Goal: Task Accomplishment & Management: Use online tool/utility

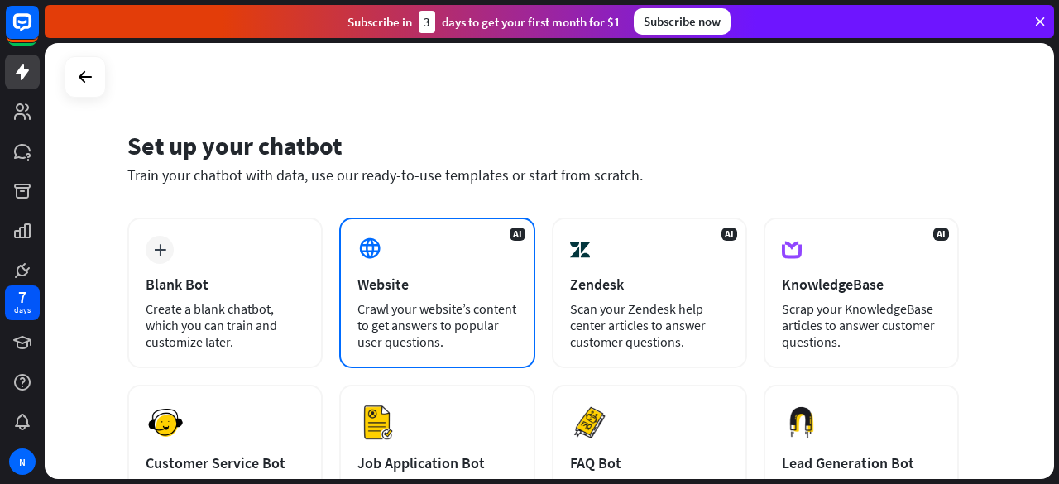
scroll to position [248, 0]
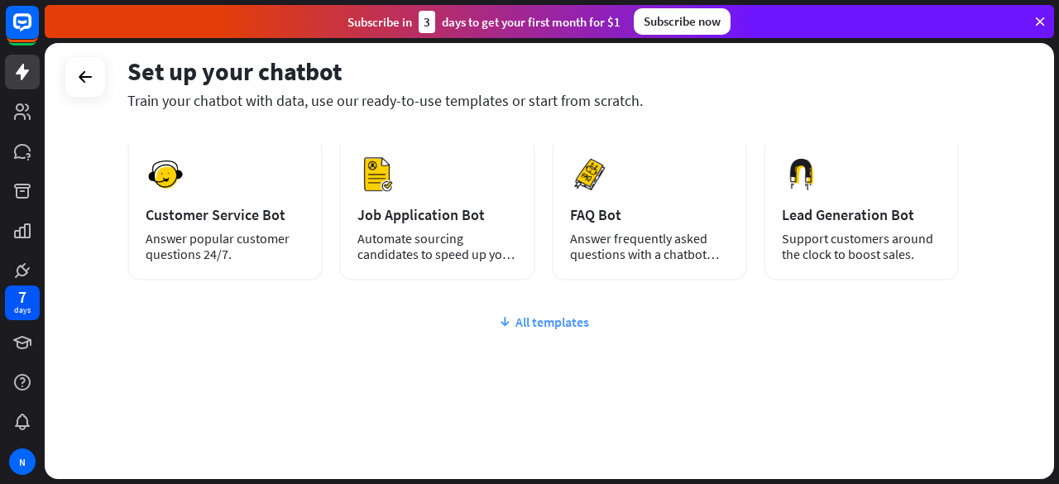
click at [533, 327] on div "All templates" at bounding box center [542, 321] width 831 height 17
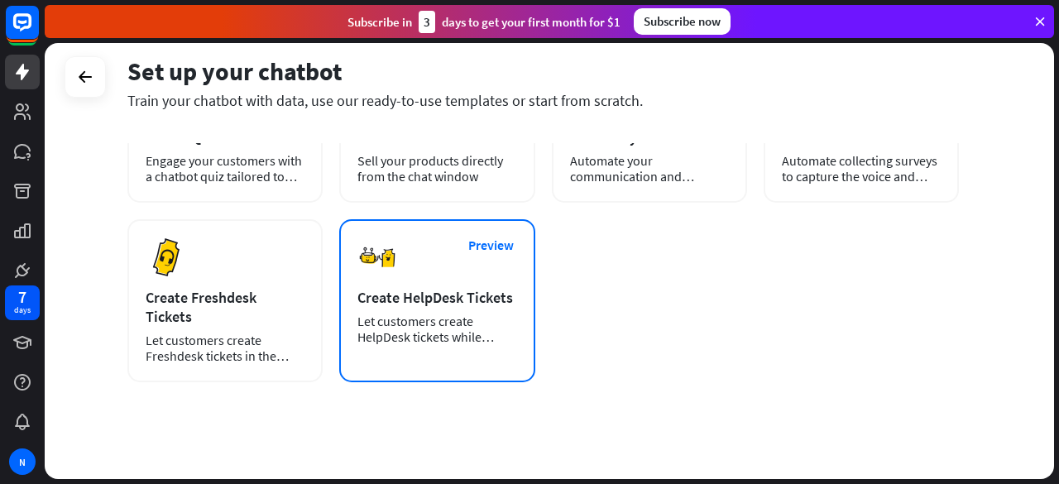
scroll to position [0, 0]
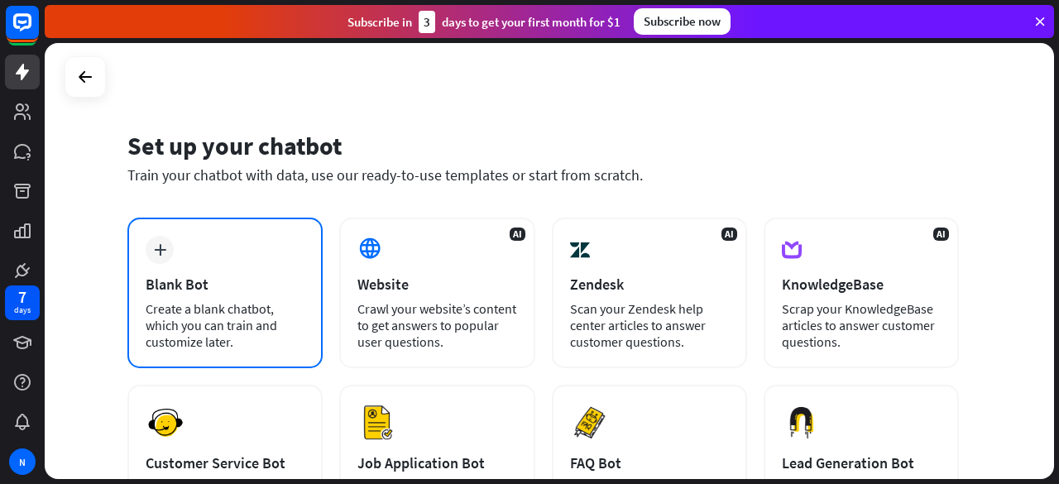
click at [170, 328] on div "Create a blank chatbot, which you can train and customize later." at bounding box center [225, 325] width 159 height 50
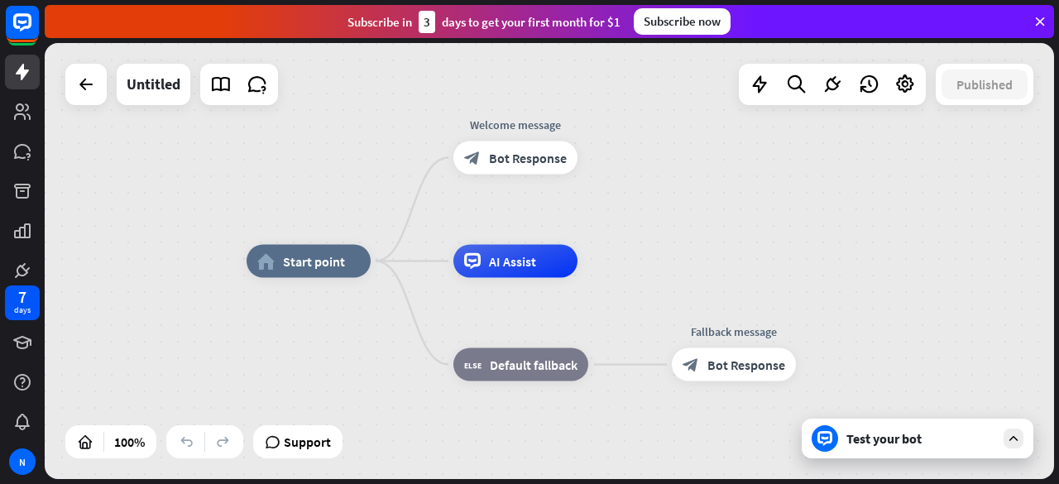
click at [826, 428] on div at bounding box center [824, 438] width 26 height 26
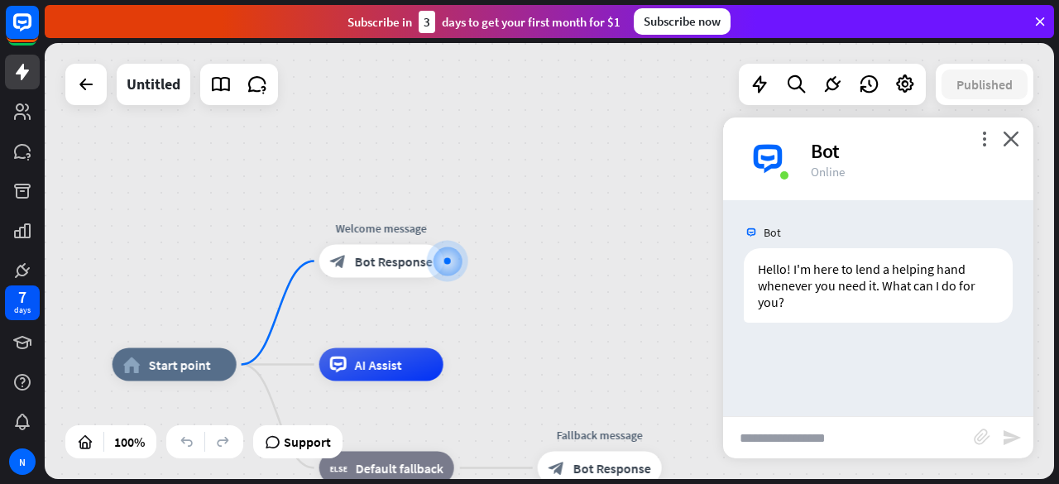
click at [780, 435] on input "text" at bounding box center [848, 437] width 251 height 41
type input "**********"
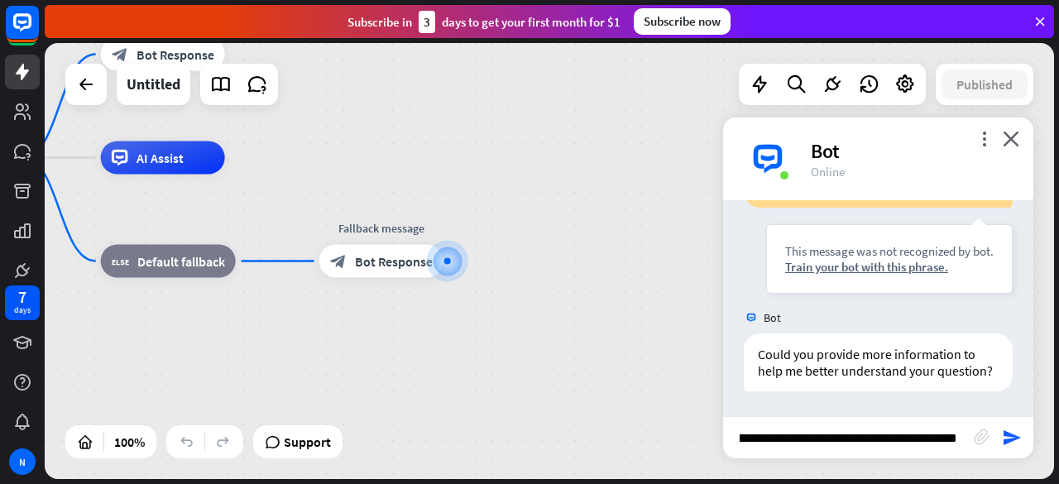
scroll to position [0, 515]
type input "**********"
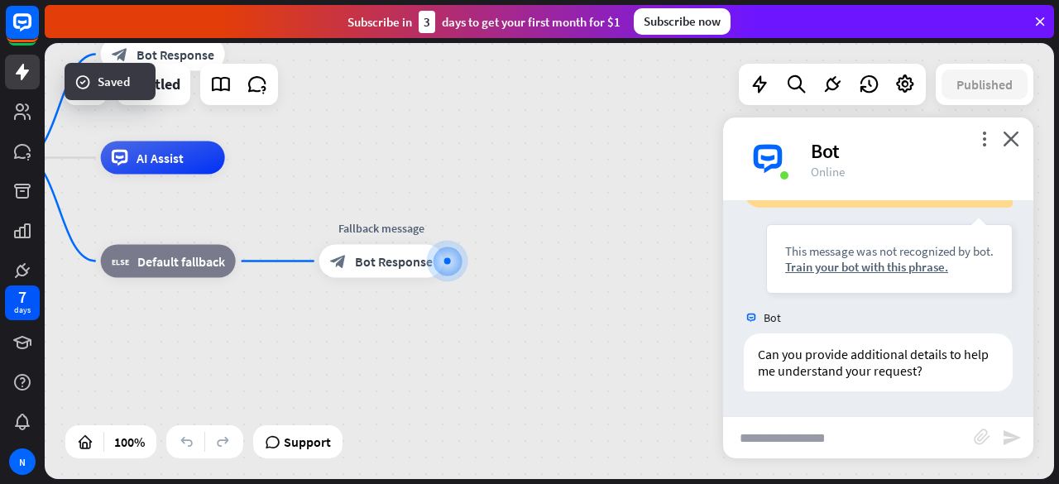
scroll to position [541, 0]
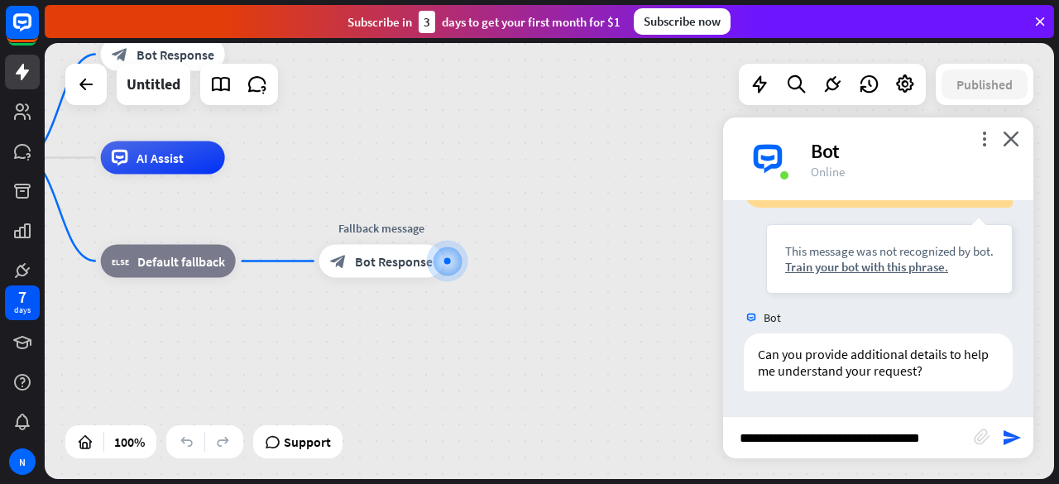
type input "**********"
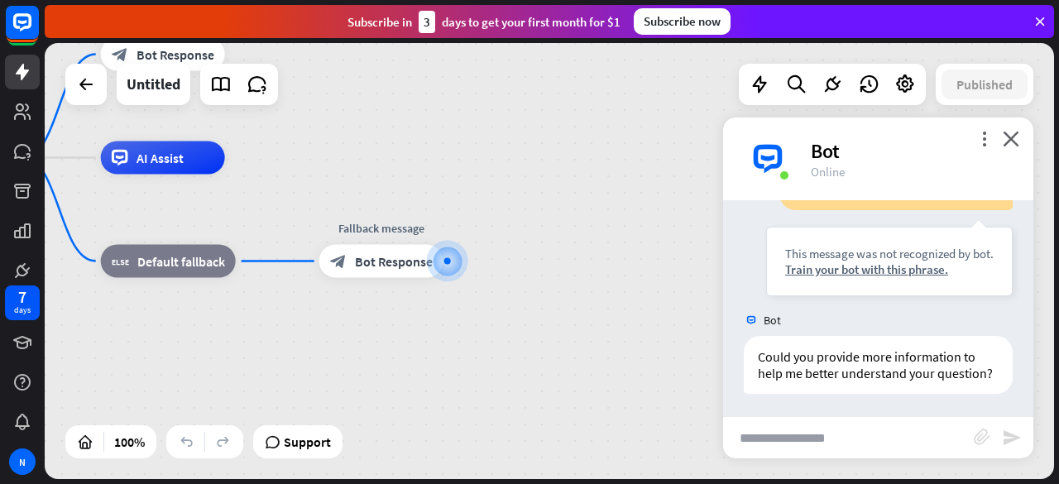
scroll to position [822, 0]
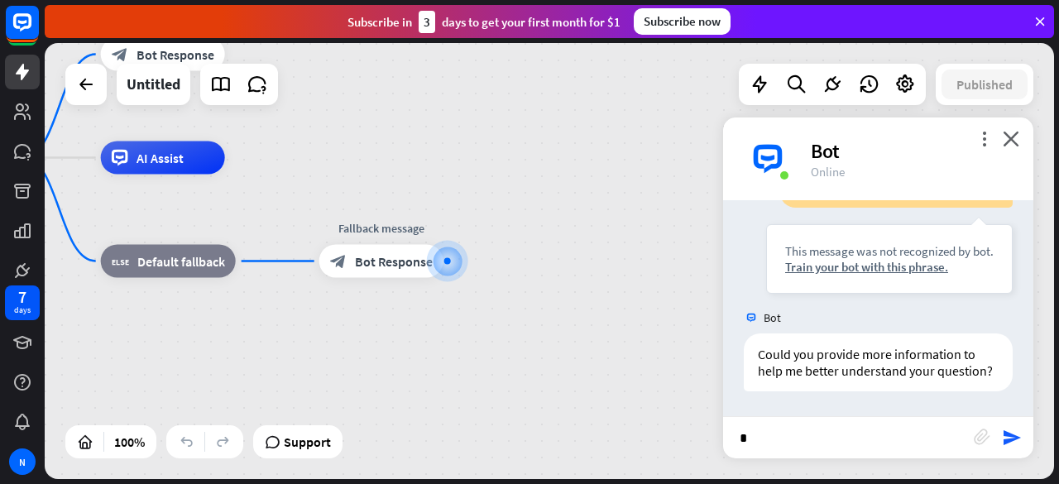
type input "**"
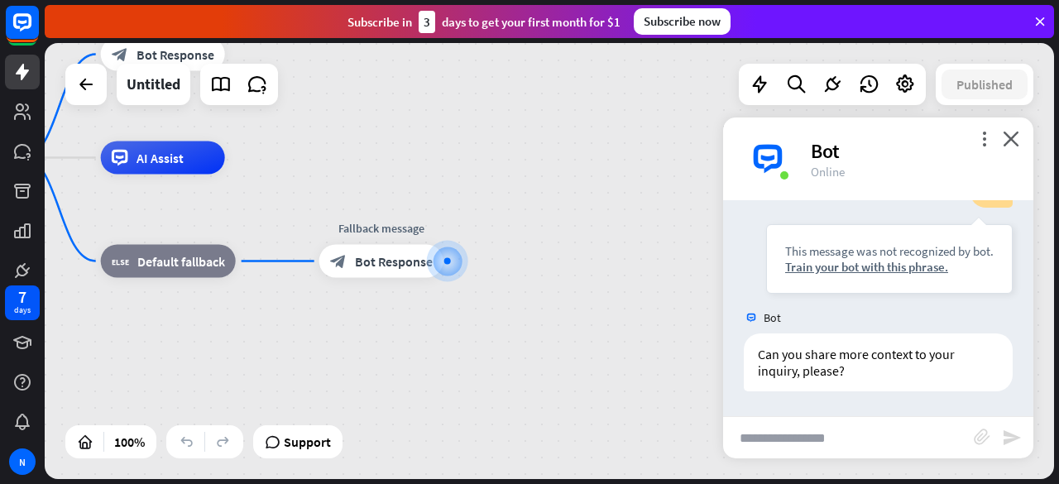
scroll to position [1086, 0]
type input "**"
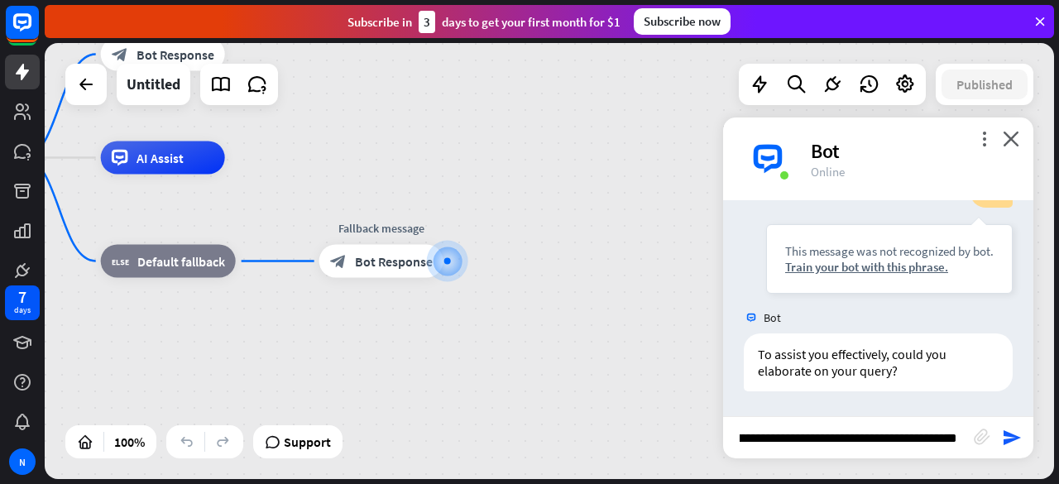
scroll to position [0, 170]
type input "**********"
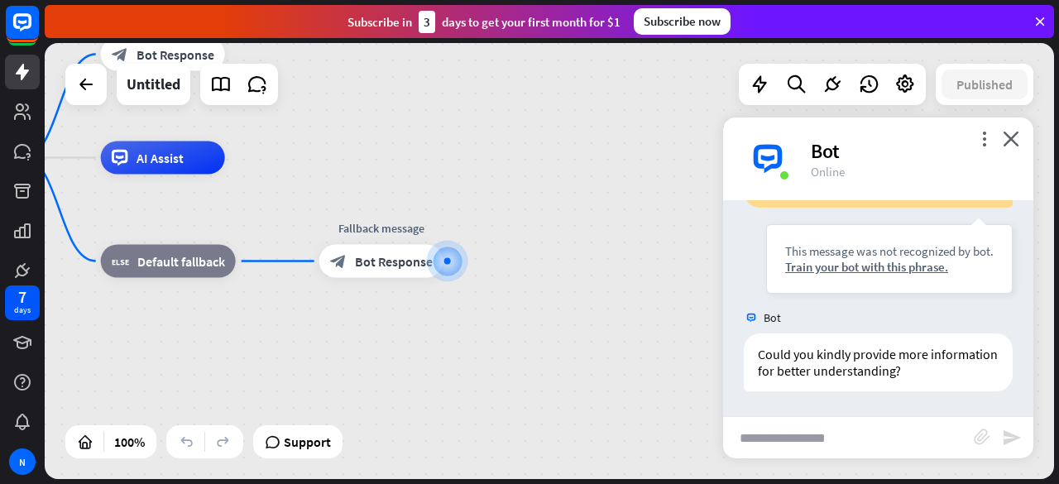
scroll to position [1648, 0]
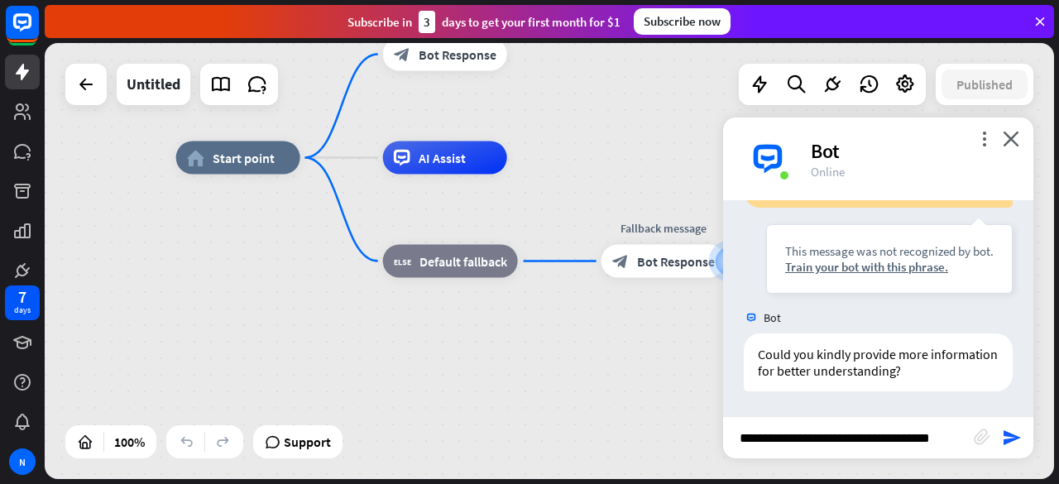
type input "**********"
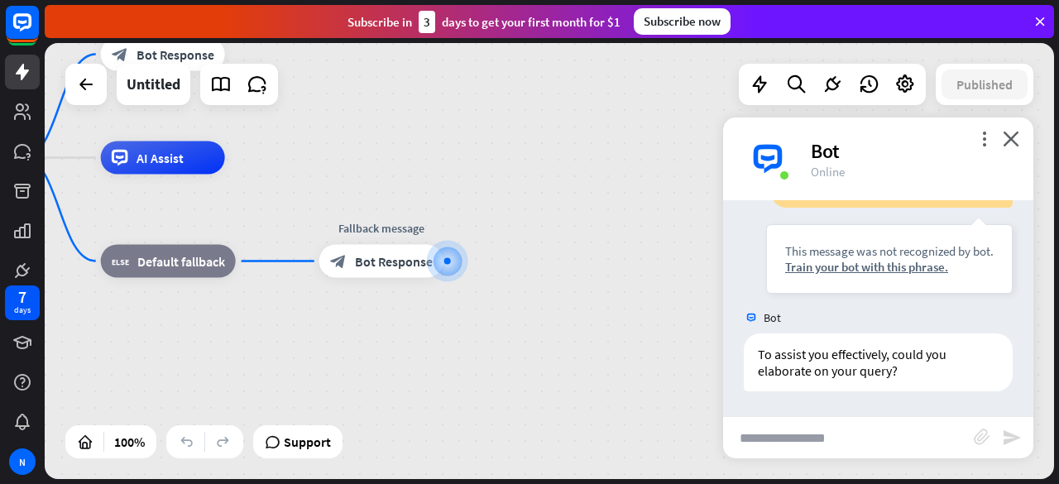
scroll to position [1912, 0]
click at [861, 267] on div "Train your bot with this phrase." at bounding box center [889, 267] width 208 height 16
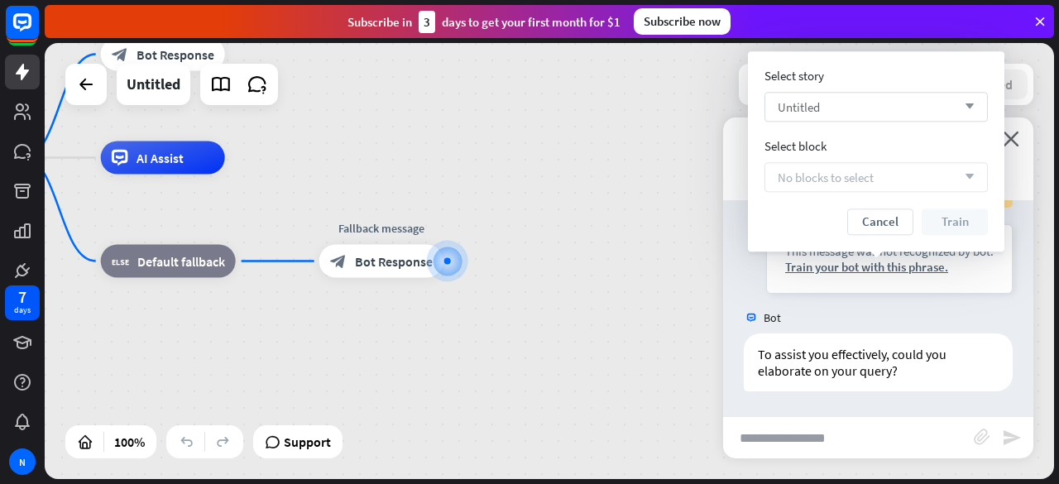
click at [970, 108] on icon "arrow_down" at bounding box center [965, 107] width 18 height 10
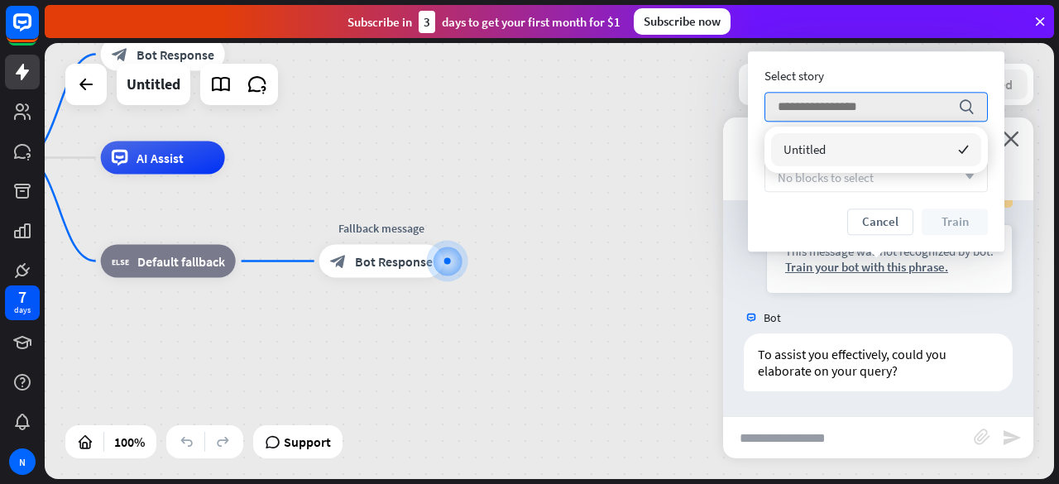
click at [797, 184] on span "No blocks to select" at bounding box center [826, 178] width 96 height 16
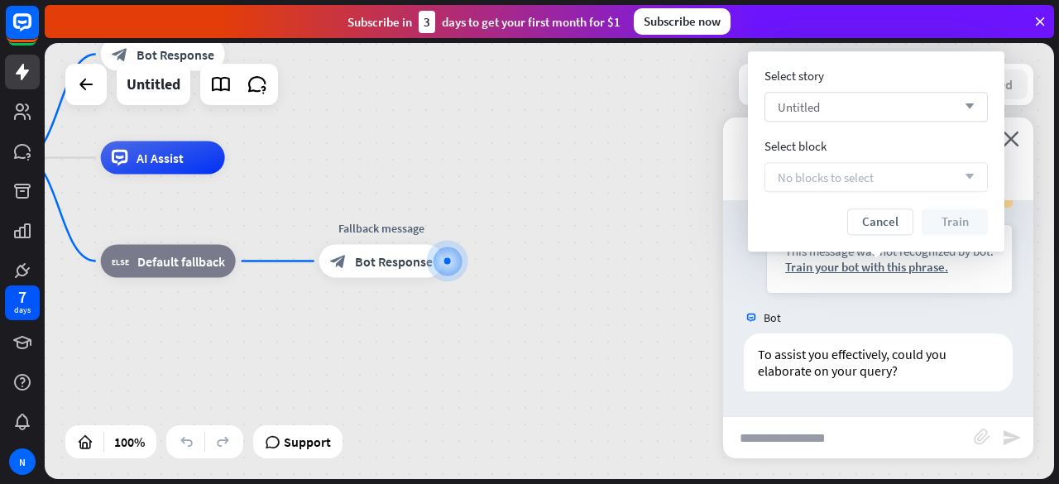
click at [969, 105] on icon "arrow_down" at bounding box center [965, 107] width 18 height 10
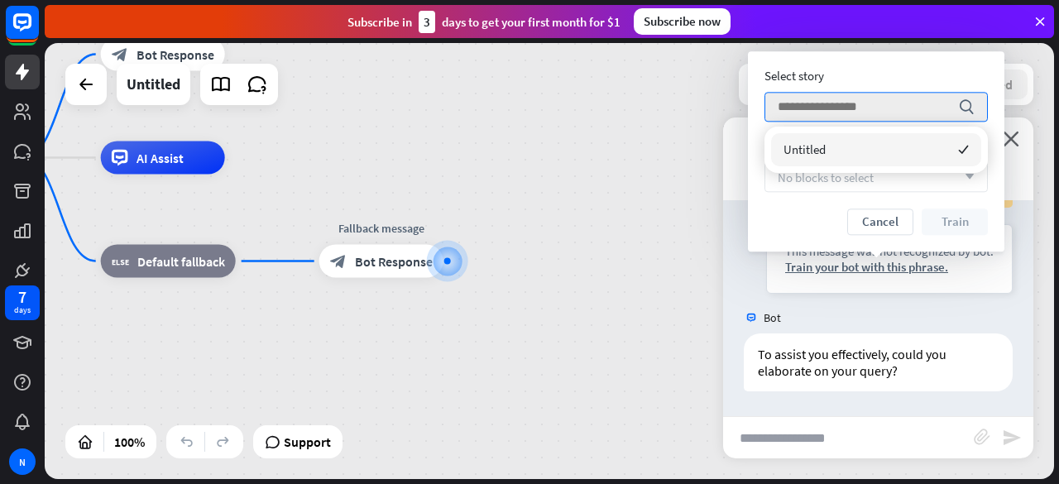
click at [854, 151] on div "Untitled checked" at bounding box center [876, 149] width 210 height 33
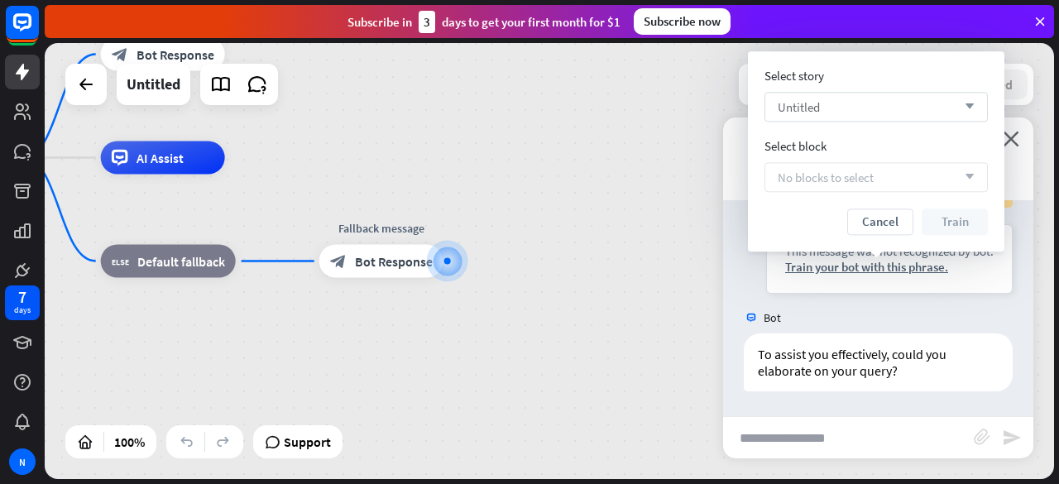
click at [958, 103] on icon "arrow_down" at bounding box center [965, 107] width 18 height 10
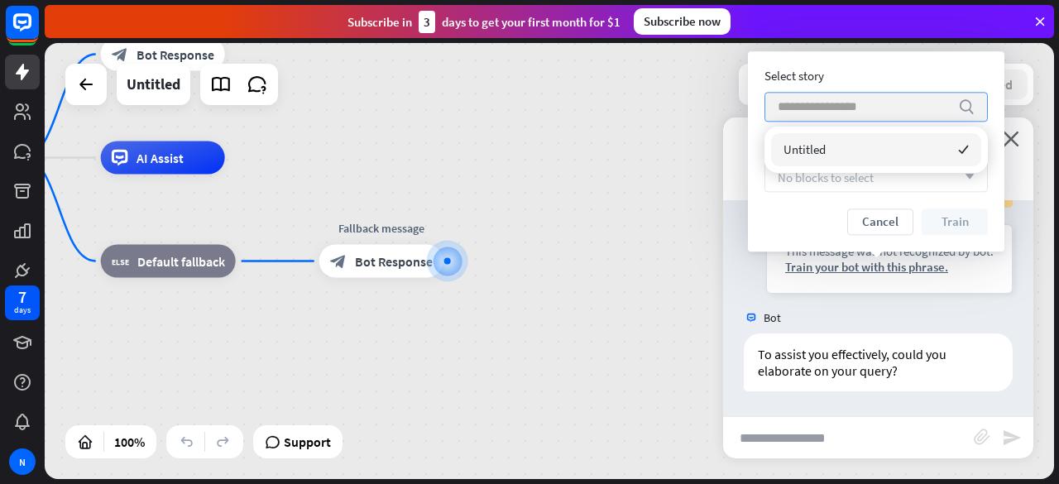
type input "*"
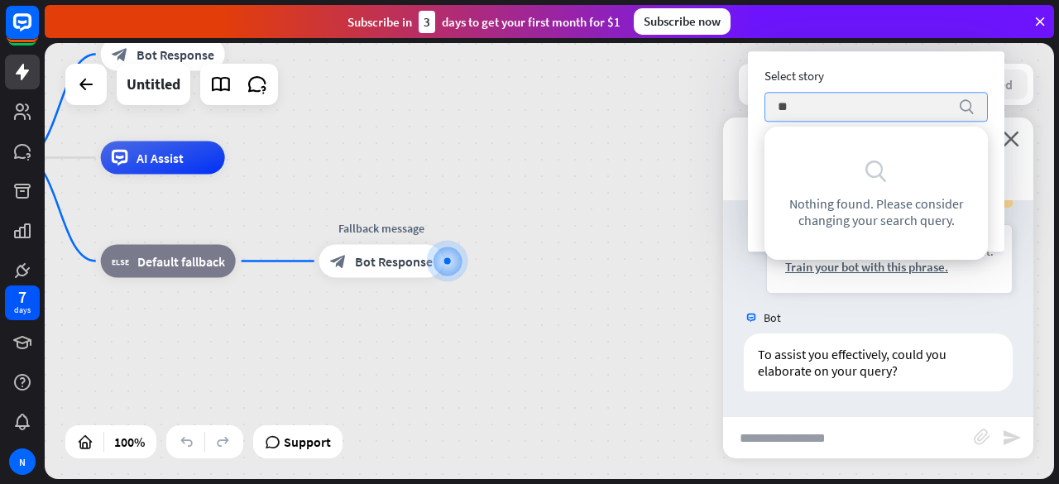
type input "*"
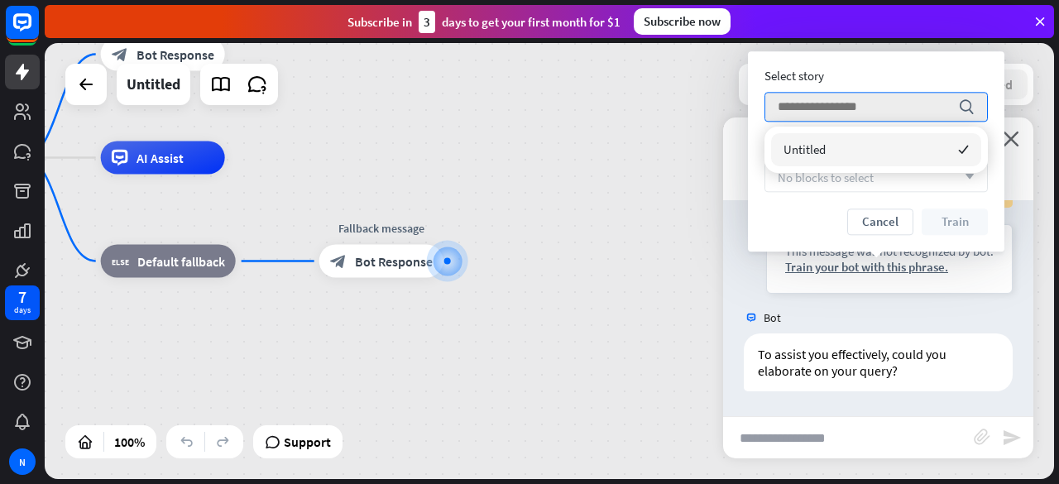
click at [850, 156] on div "Untitled checked" at bounding box center [876, 149] width 210 height 33
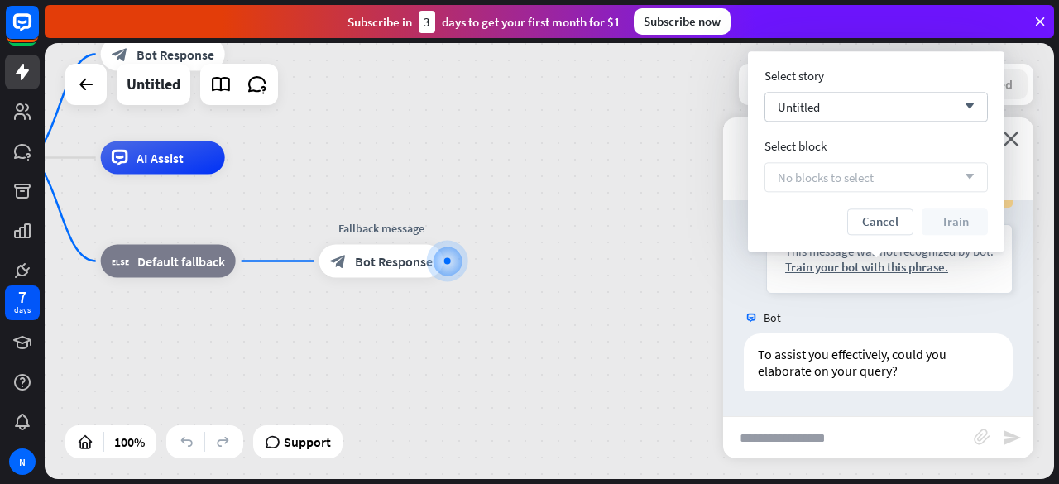
click at [1025, 139] on div "more_vert close Bot Online" at bounding box center [878, 158] width 310 height 83
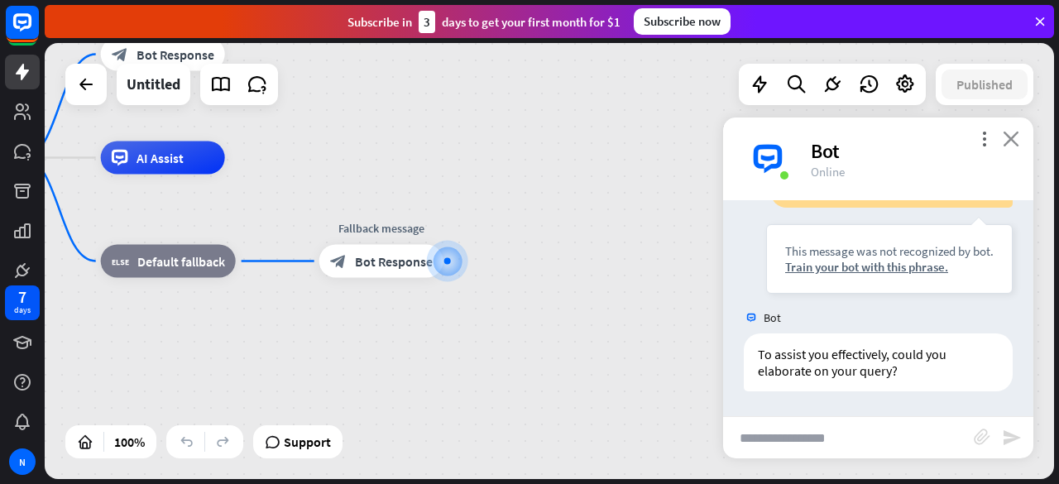
click at [1013, 139] on icon "close" at bounding box center [1011, 139] width 17 height 16
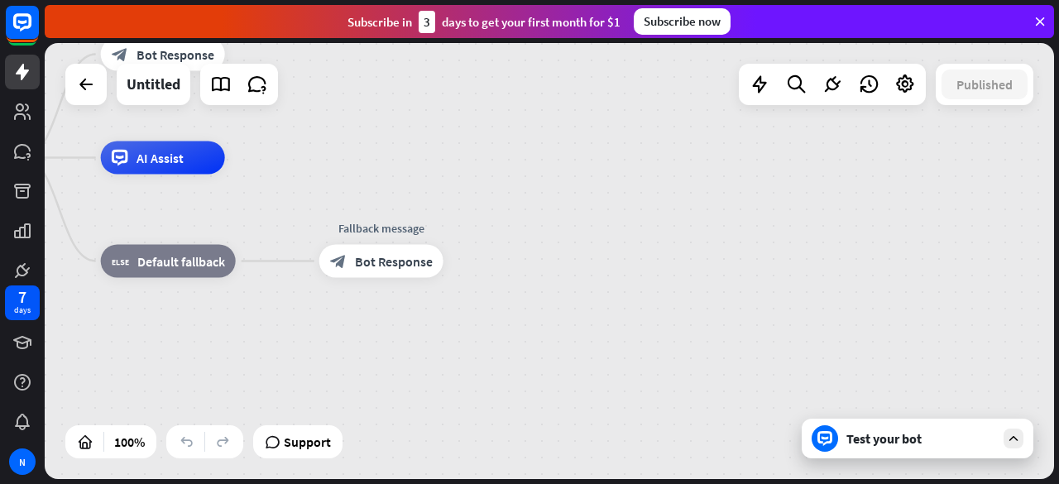
click at [1019, 443] on icon at bounding box center [1013, 438] width 15 height 15
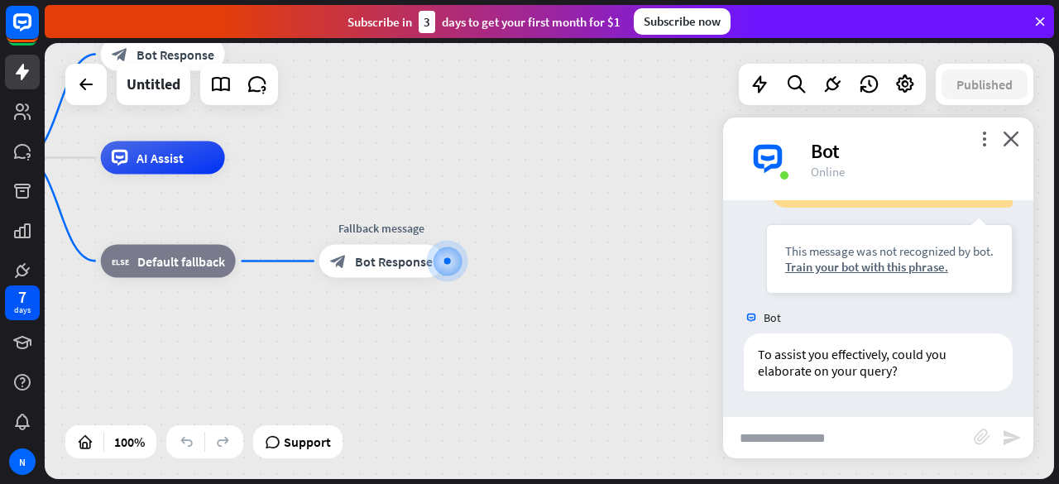
click at [1019, 443] on icon "send" at bounding box center [1012, 438] width 20 height 20
click at [984, 144] on icon "more_vert" at bounding box center [984, 139] width 16 height 16
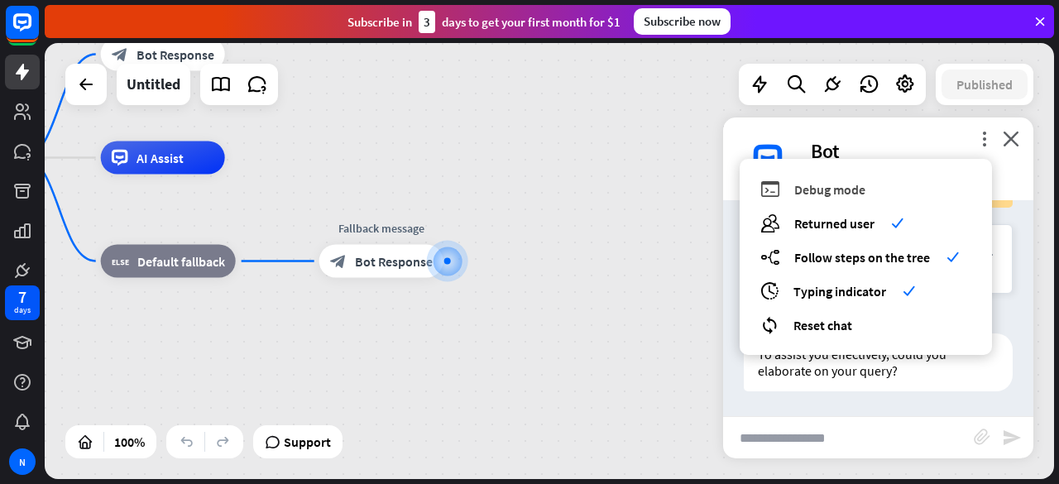
click at [845, 194] on span "Debug mode" at bounding box center [829, 189] width 71 height 17
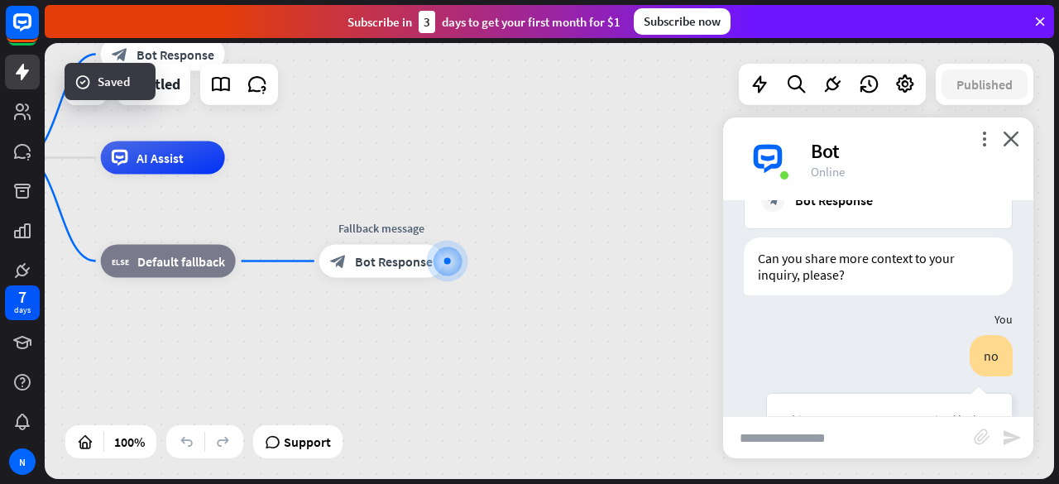
scroll to position [3059, 0]
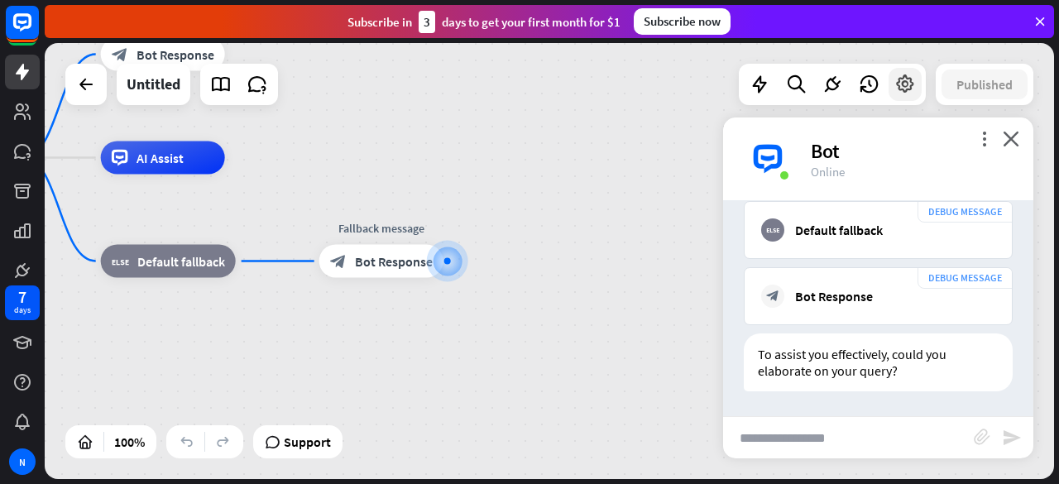
click at [913, 82] on icon at bounding box center [905, 85] width 22 height 22
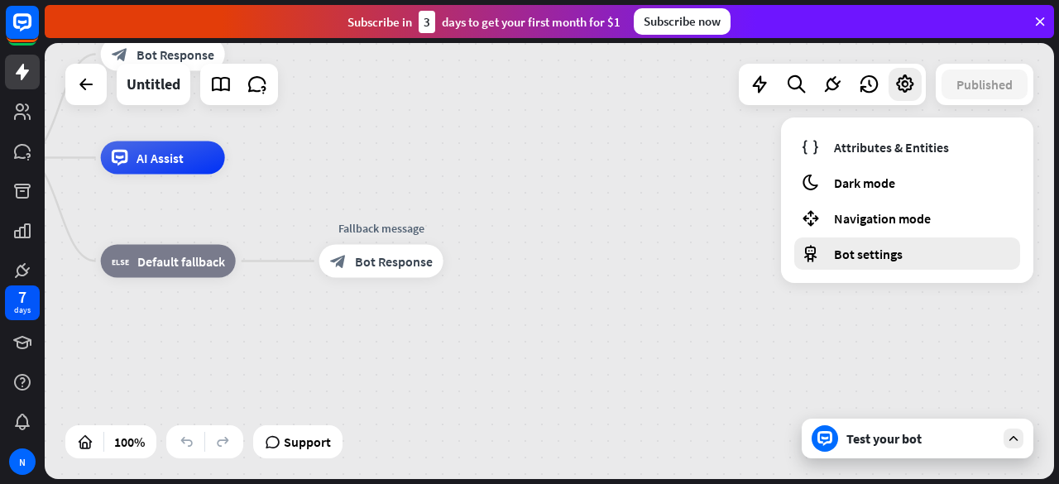
click at [883, 254] on span "Bot settings" at bounding box center [868, 254] width 69 height 17
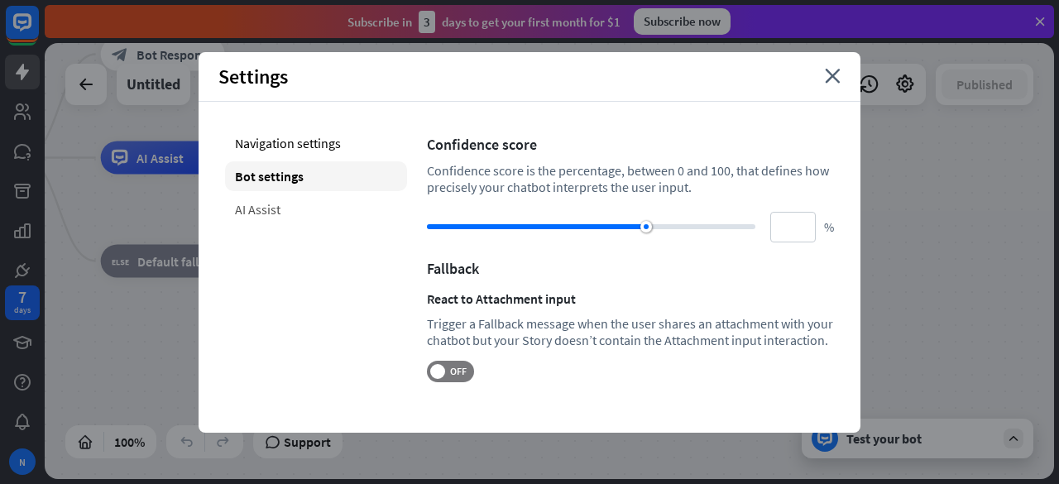
click at [285, 210] on div "AI Assist" at bounding box center [316, 209] width 182 height 30
type input "**"
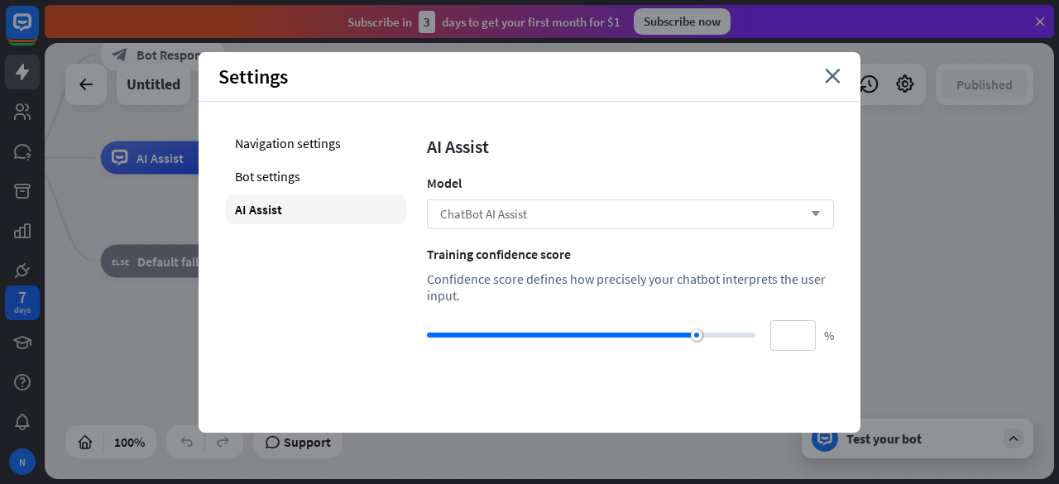
click at [819, 213] on icon "arrow_down" at bounding box center [811, 214] width 18 height 10
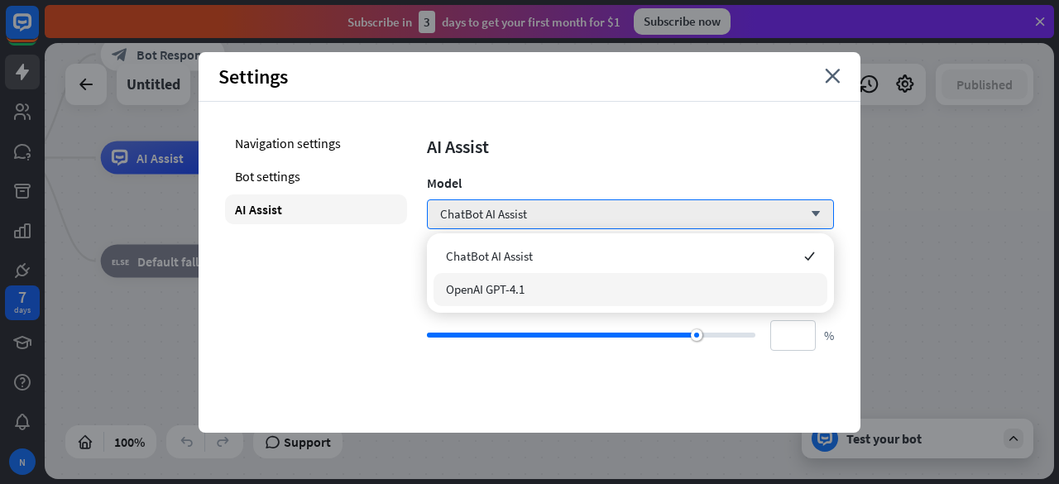
click at [483, 287] on span "OpenAI GPT-4.1" at bounding box center [485, 289] width 79 height 16
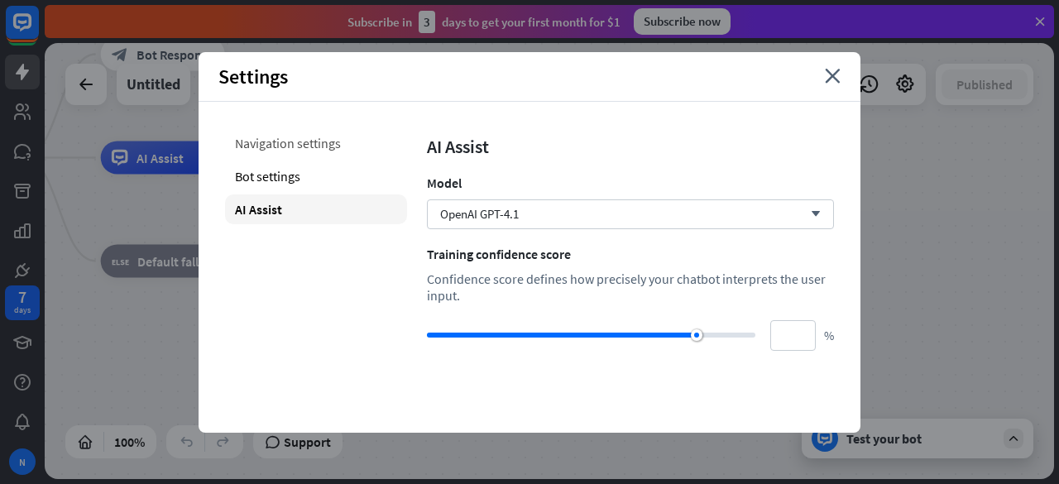
click at [290, 141] on div "Navigation settings" at bounding box center [316, 143] width 182 height 30
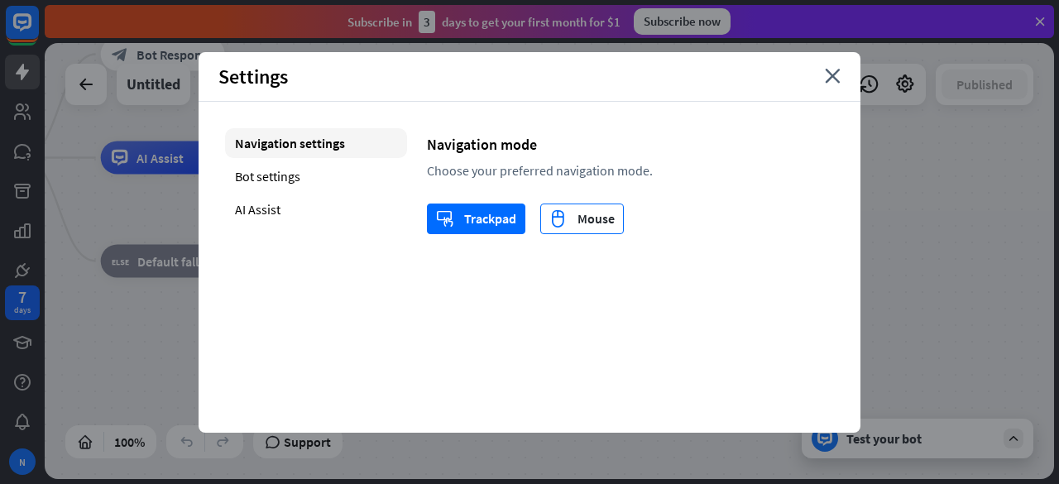
click at [577, 224] on div "mouse Mouse" at bounding box center [581, 218] width 65 height 29
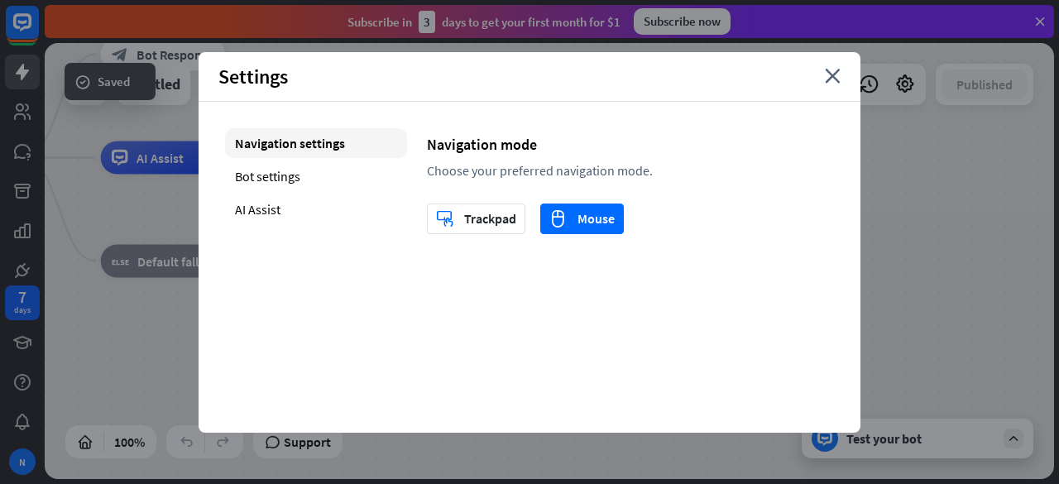
click at [824, 81] on div "Settings close" at bounding box center [530, 77] width 662 height 50
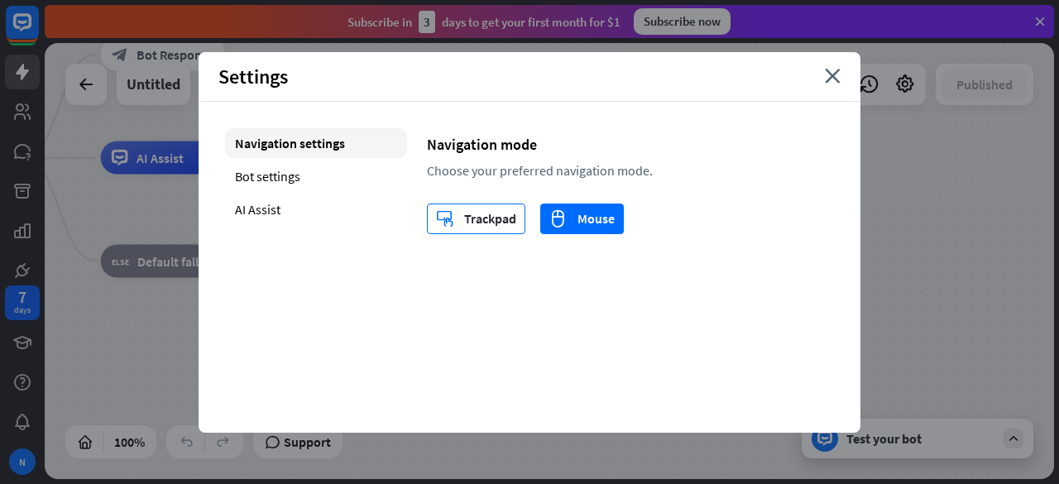
click at [491, 224] on div "trackpad Trackpad" at bounding box center [476, 218] width 80 height 29
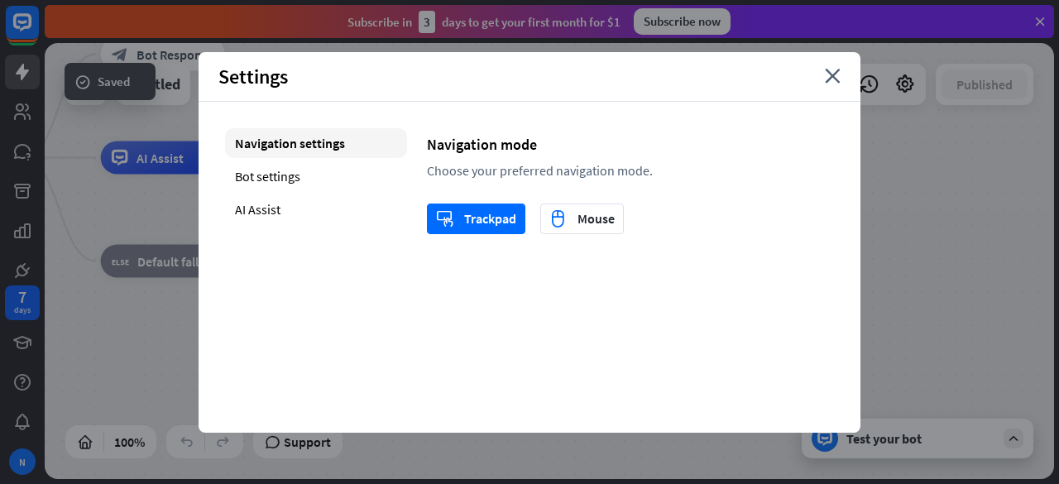
click at [840, 69] on div "Settings close" at bounding box center [530, 77] width 662 height 50
click at [837, 74] on icon "close" at bounding box center [833, 76] width 16 height 15
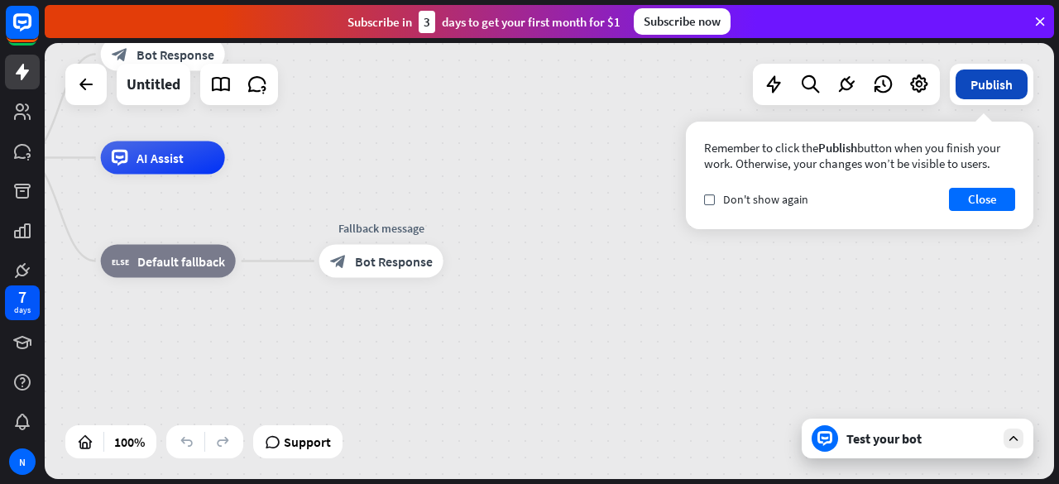
click at [987, 74] on button "Publish" at bounding box center [991, 84] width 72 height 30
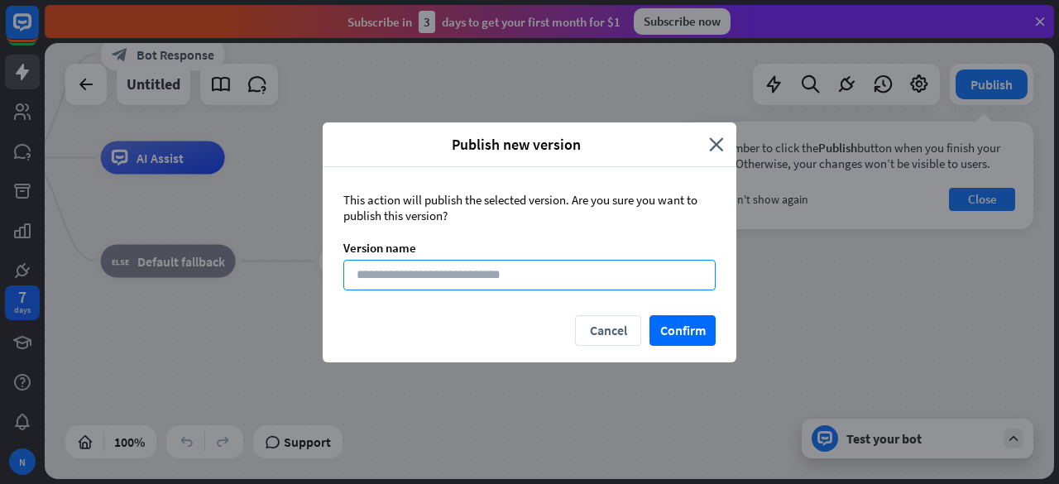
click at [429, 275] on input at bounding box center [529, 275] width 372 height 31
type input "***"
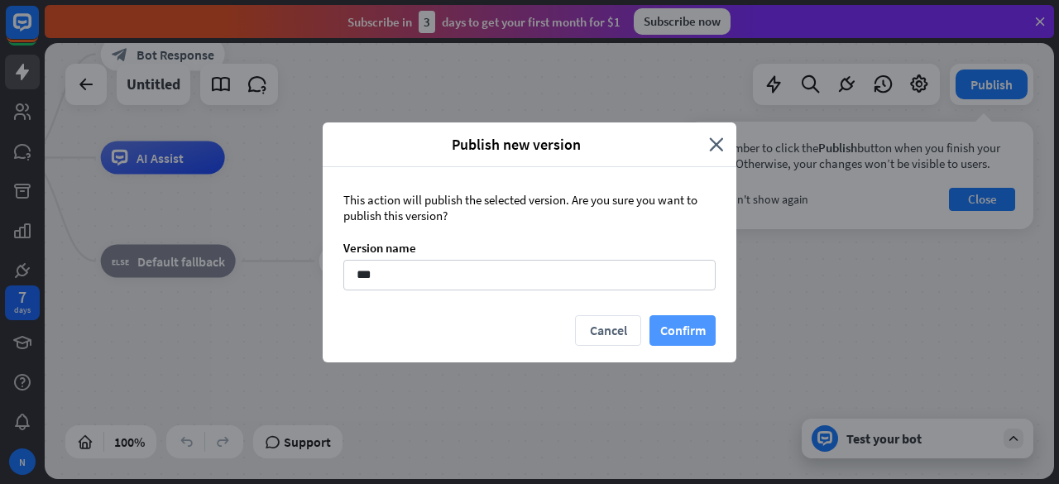
click at [678, 323] on button "Confirm" at bounding box center [682, 330] width 66 height 31
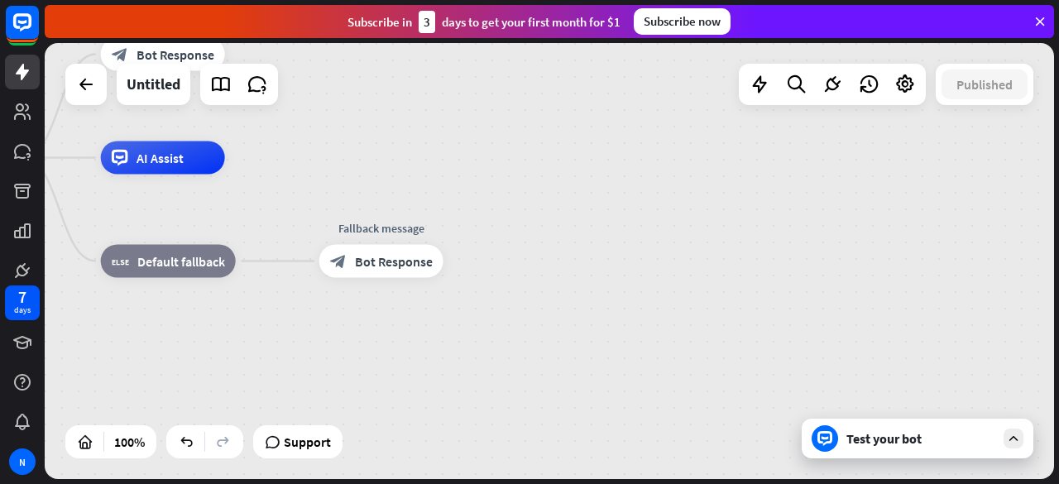
click at [928, 441] on div "Test your bot" at bounding box center [920, 438] width 149 height 17
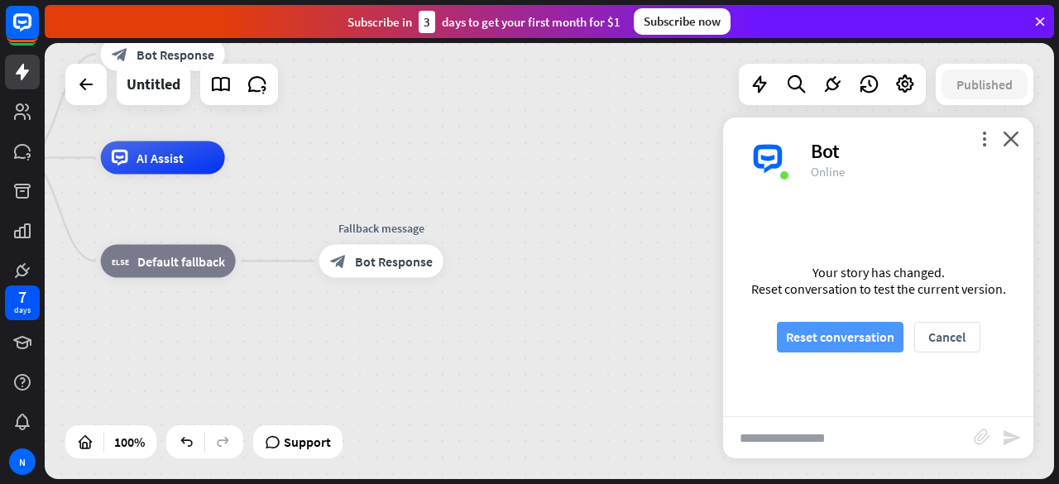
click at [865, 342] on button "Reset conversation" at bounding box center [840, 337] width 127 height 31
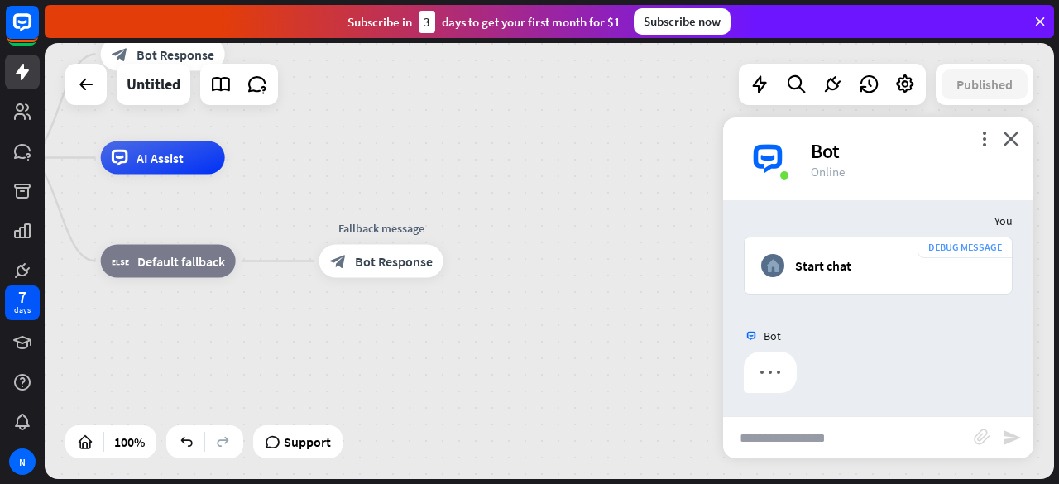
scroll to position [12, 0]
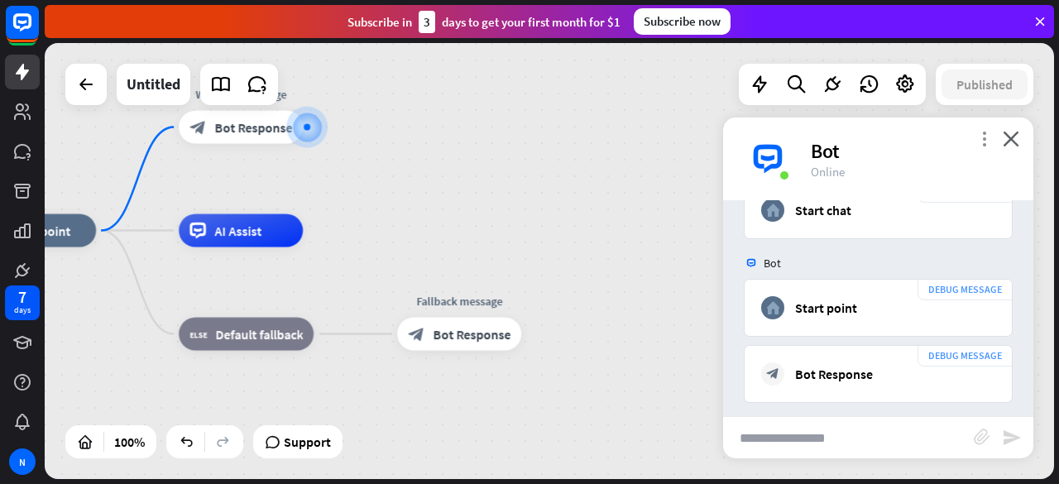
click at [983, 140] on icon "more_vert" at bounding box center [984, 139] width 16 height 16
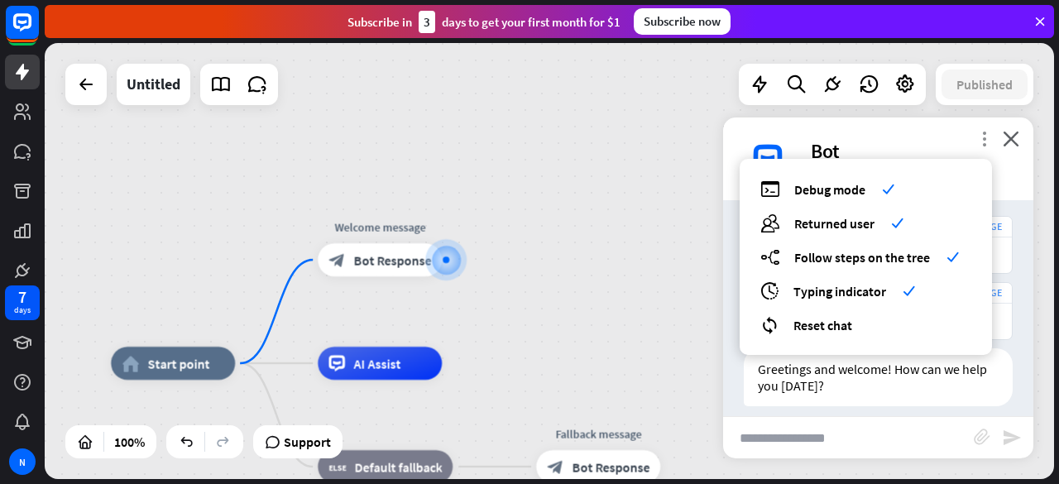
scroll to position [142, 0]
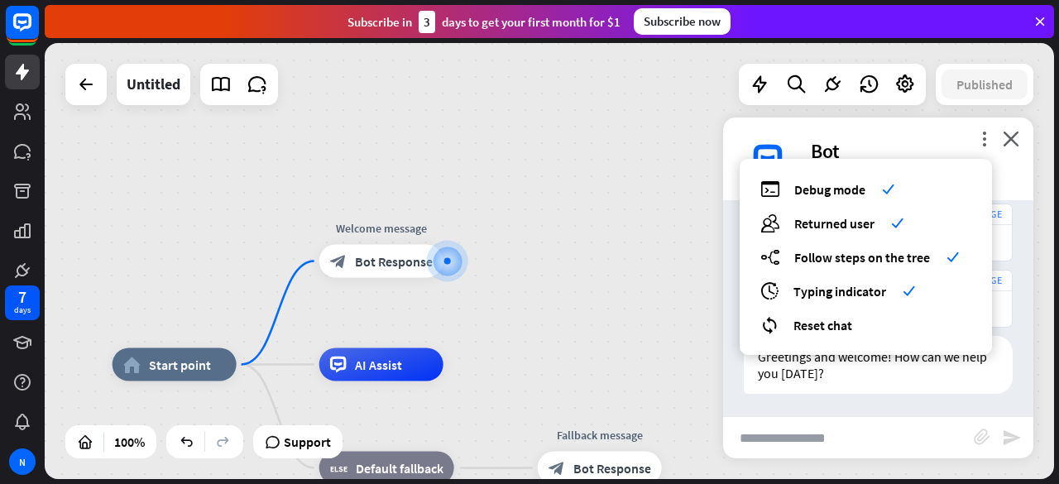
click at [604, 305] on div "home_2 Start point Welcome message block_bot_response Bot Response AI Assist bl…" at bounding box center [549, 261] width 1009 height 436
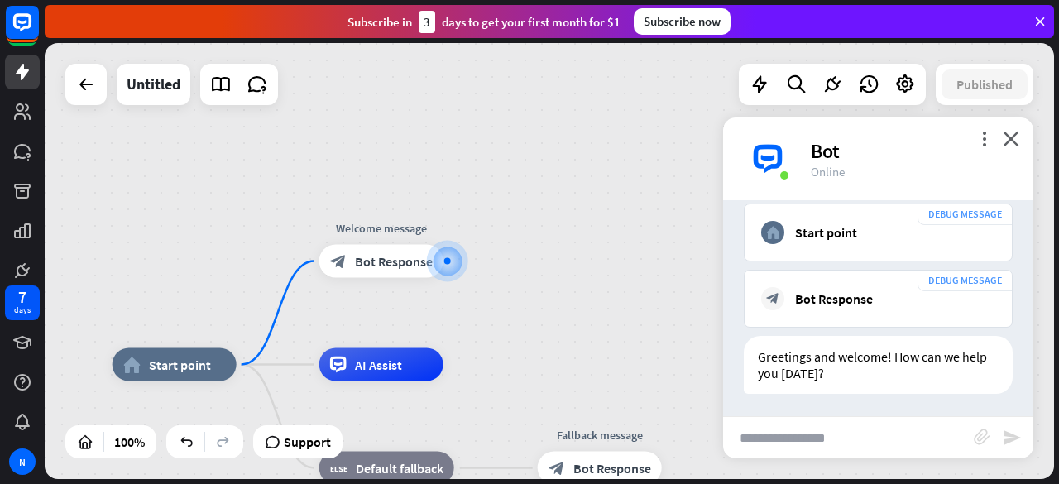
click at [917, 434] on input "text" at bounding box center [848, 437] width 251 height 41
type input "**********"
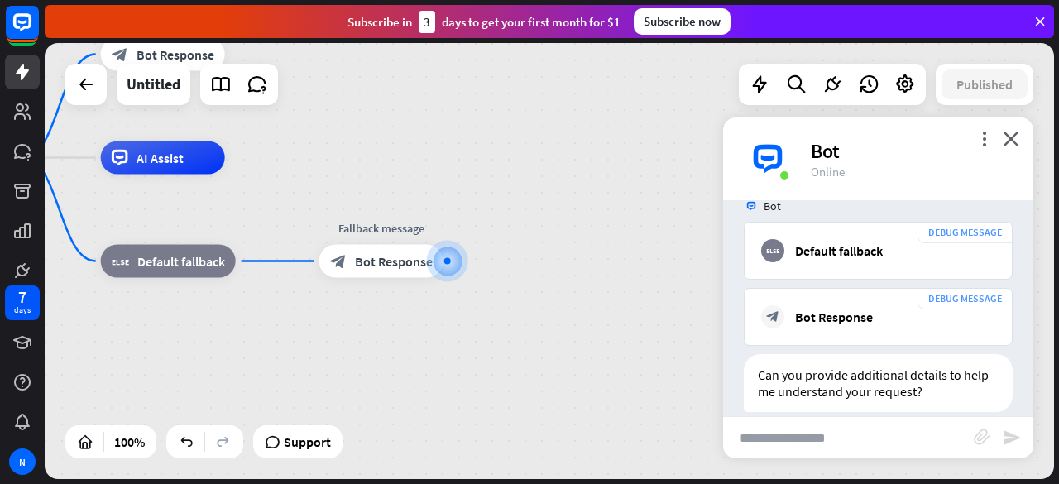
scroll to position [538, 0]
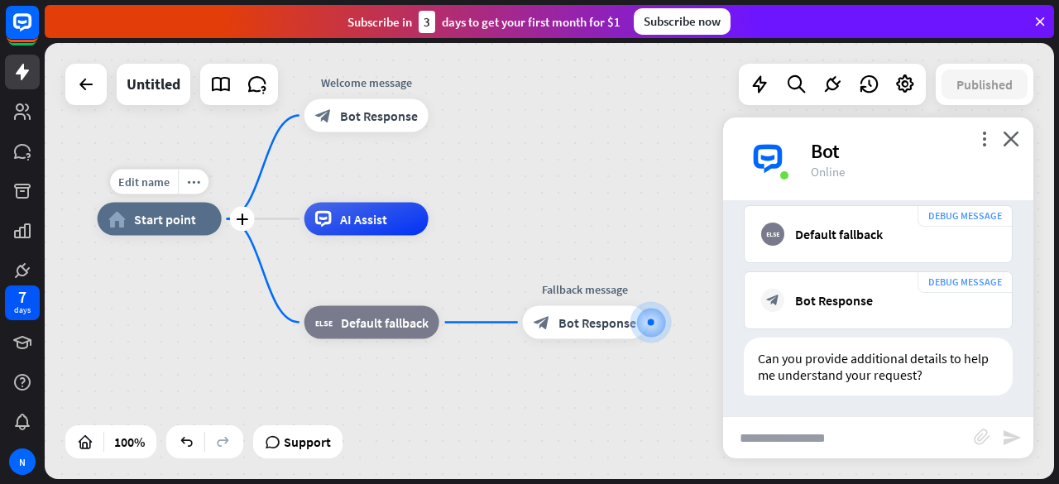
click at [149, 233] on div "home_2 Start point" at bounding box center [160, 219] width 124 height 33
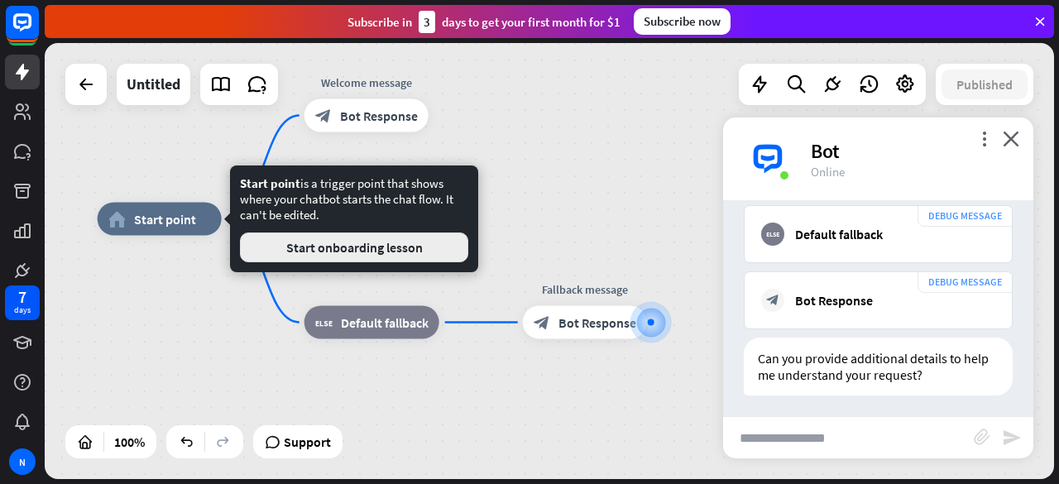
click at [304, 245] on button "Start onboarding lesson" at bounding box center [354, 247] width 228 height 30
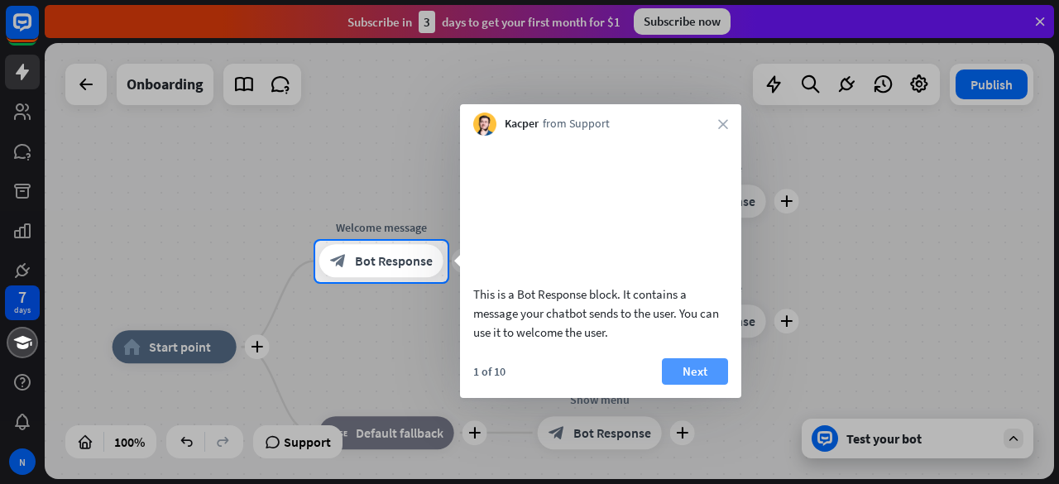
click at [700, 385] on button "Next" at bounding box center [695, 371] width 66 height 26
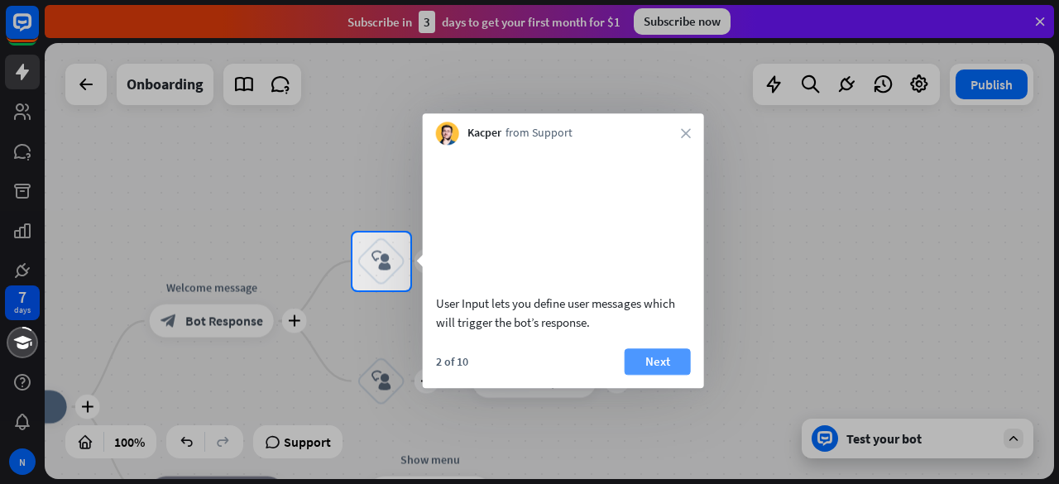
click at [679, 375] on button "Next" at bounding box center [658, 361] width 66 height 26
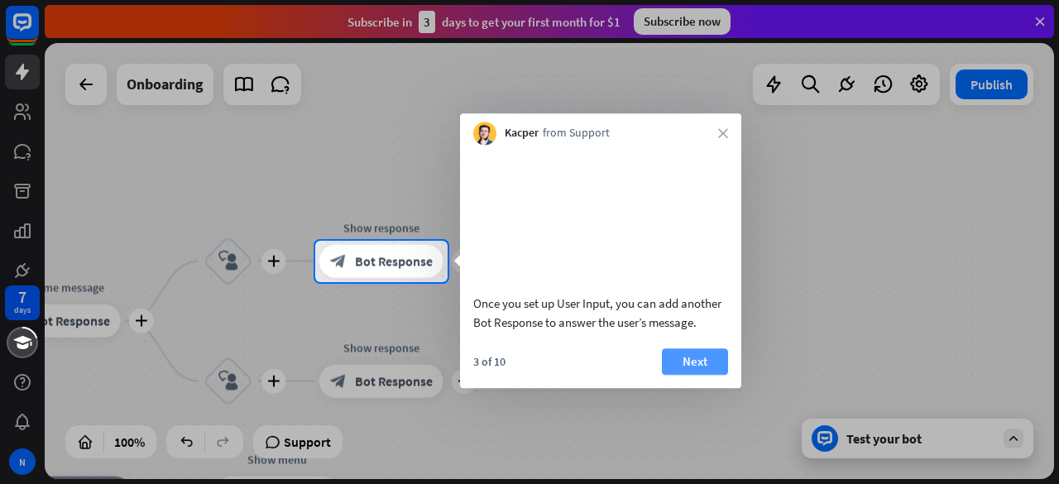
click at [706, 375] on button "Next" at bounding box center [695, 361] width 66 height 26
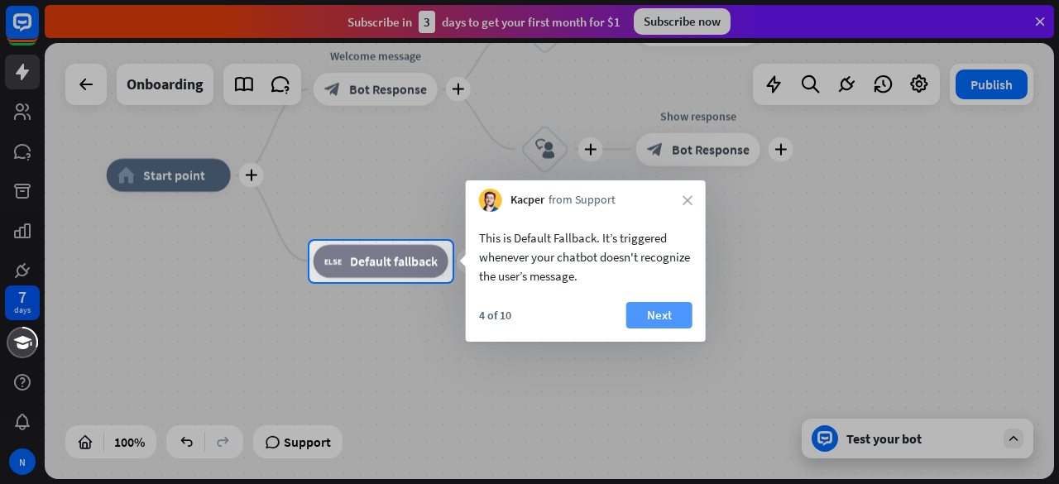
click at [660, 318] on button "Next" at bounding box center [659, 315] width 66 height 26
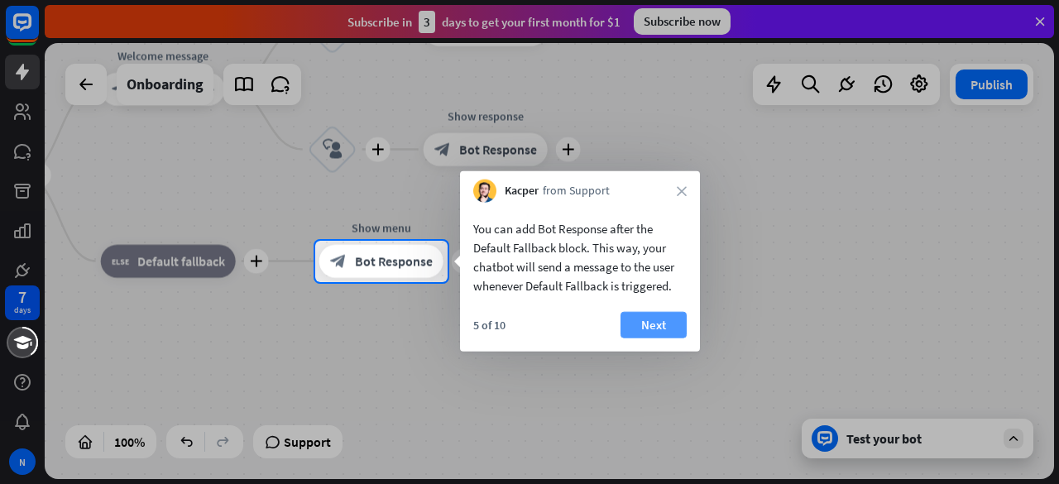
click at [663, 323] on button "Next" at bounding box center [653, 325] width 66 height 26
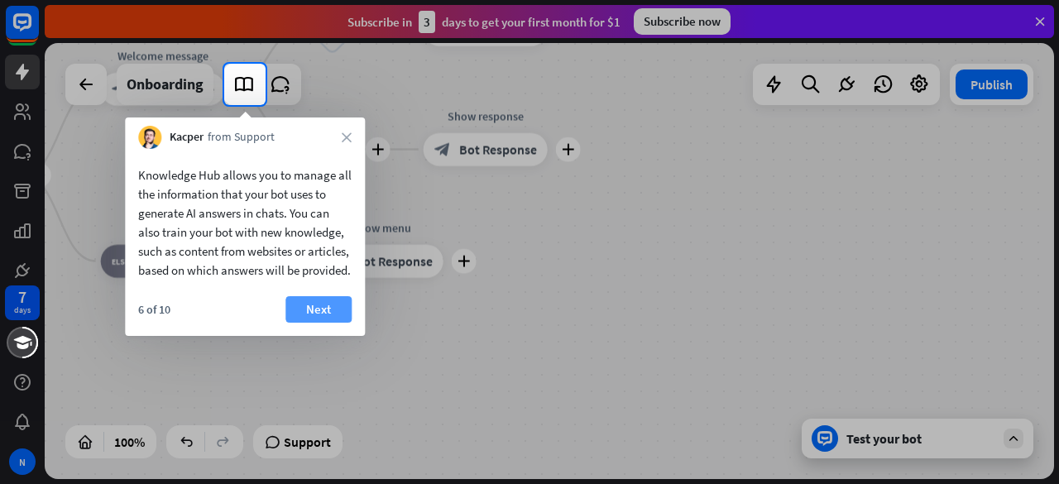
click at [296, 323] on button "Next" at bounding box center [318, 309] width 66 height 26
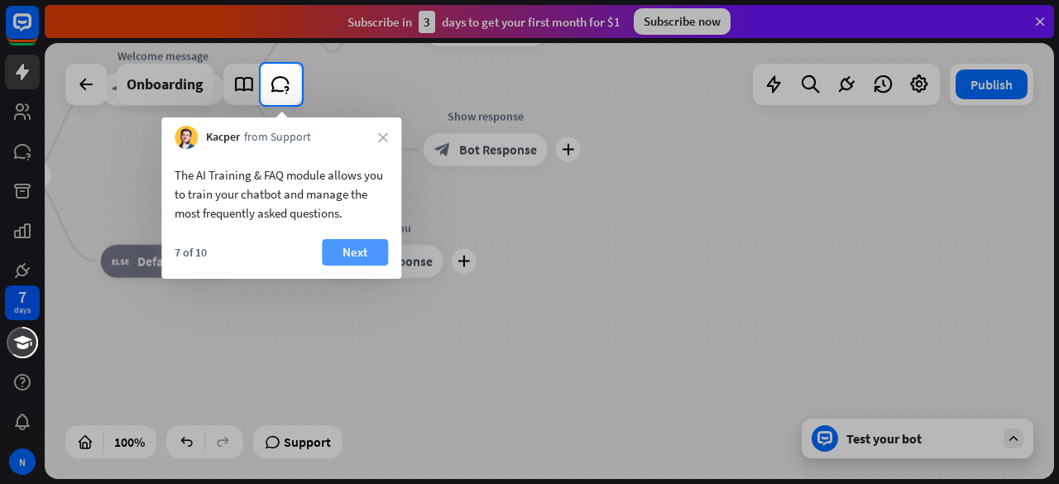
click at [375, 257] on button "Next" at bounding box center [355, 252] width 66 height 26
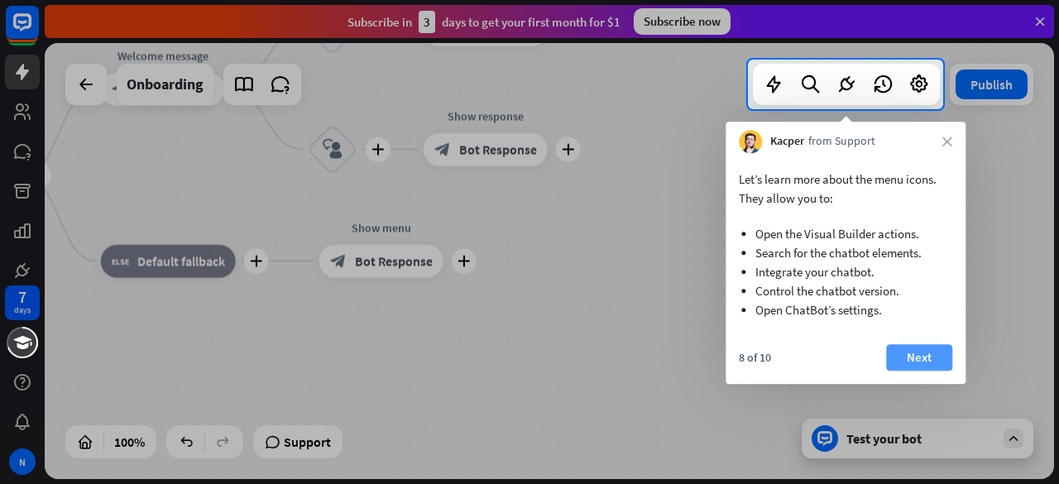
click at [915, 352] on button "Next" at bounding box center [919, 357] width 66 height 26
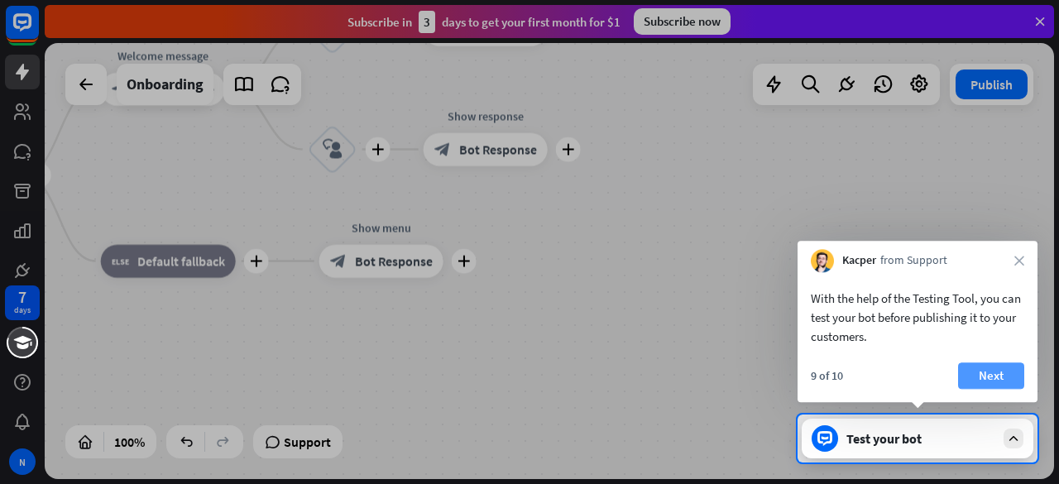
click at [1006, 368] on button "Next" at bounding box center [991, 375] width 66 height 26
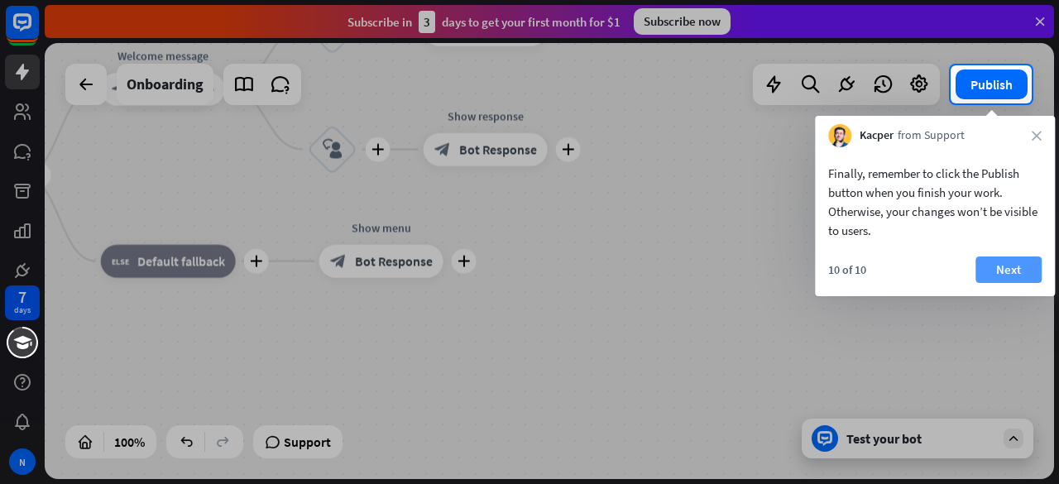
click at [1026, 277] on button "Next" at bounding box center [1008, 269] width 66 height 26
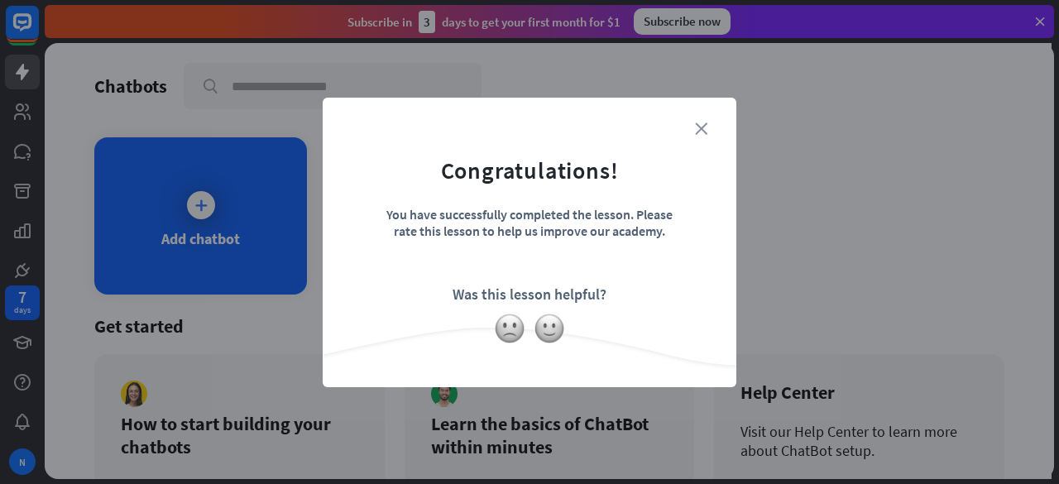
click at [701, 124] on icon "close" at bounding box center [701, 128] width 12 height 12
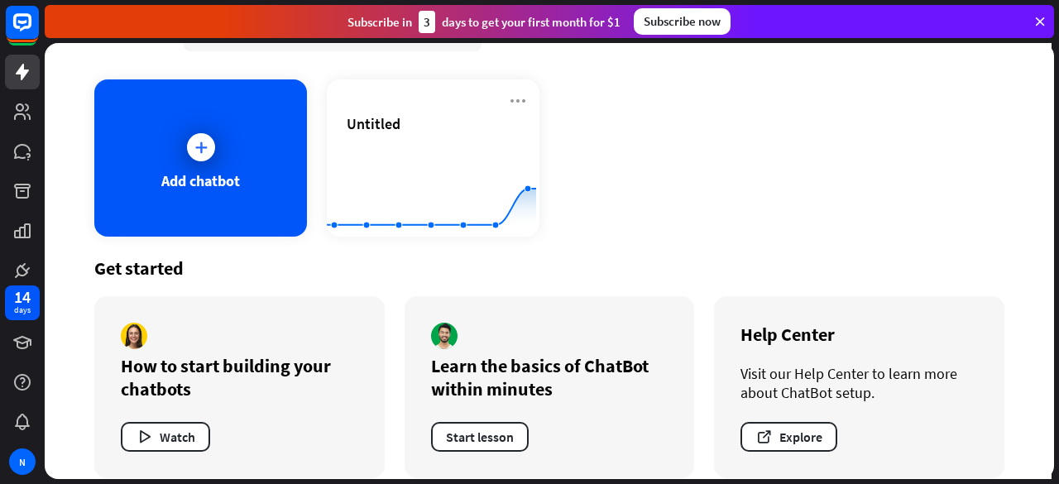
scroll to position [76, 0]
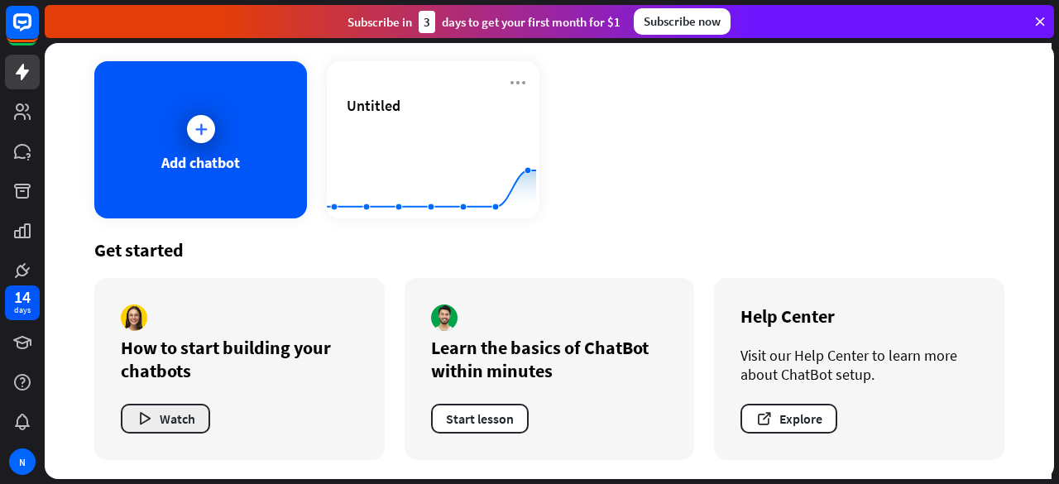
click at [173, 409] on button "Watch" at bounding box center [165, 419] width 89 height 30
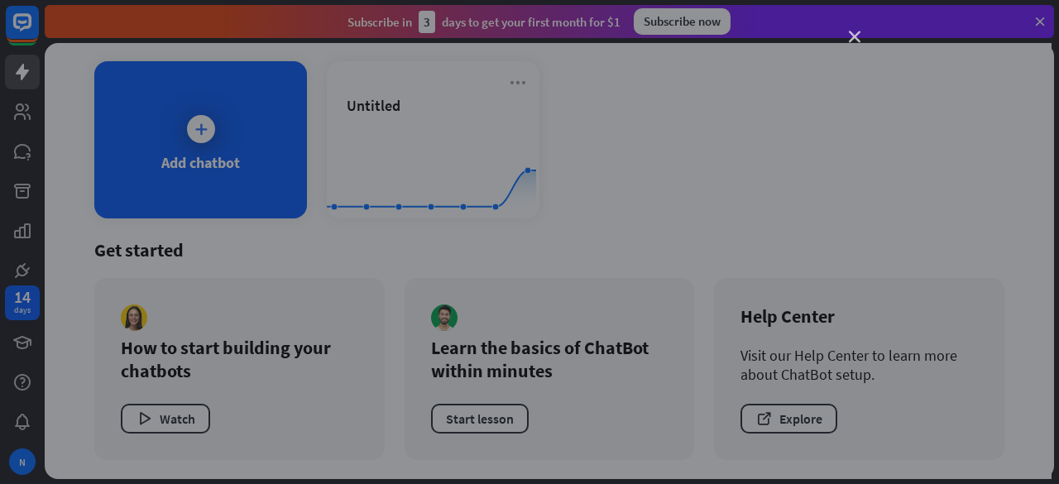
click at [854, 41] on icon "close" at bounding box center [855, 37] width 12 height 12
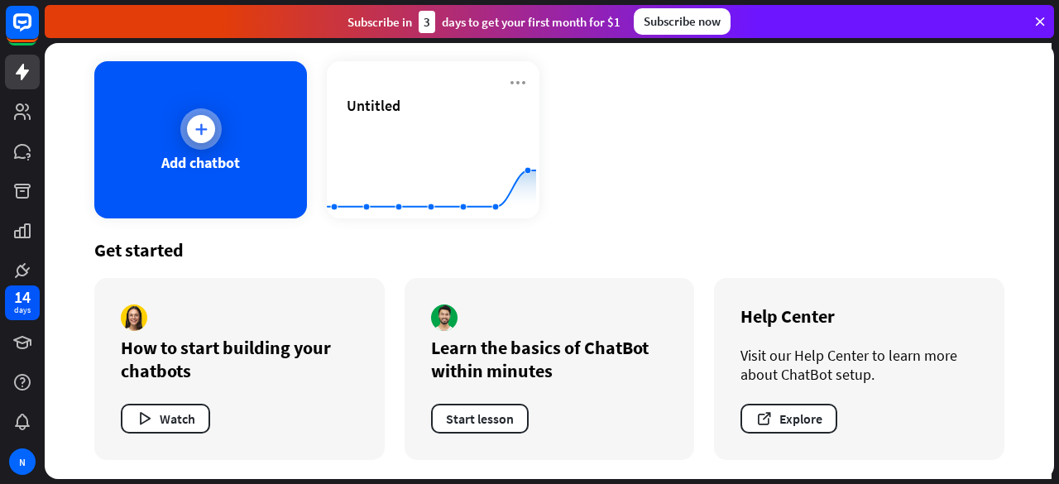
click at [207, 135] on icon at bounding box center [201, 129] width 17 height 17
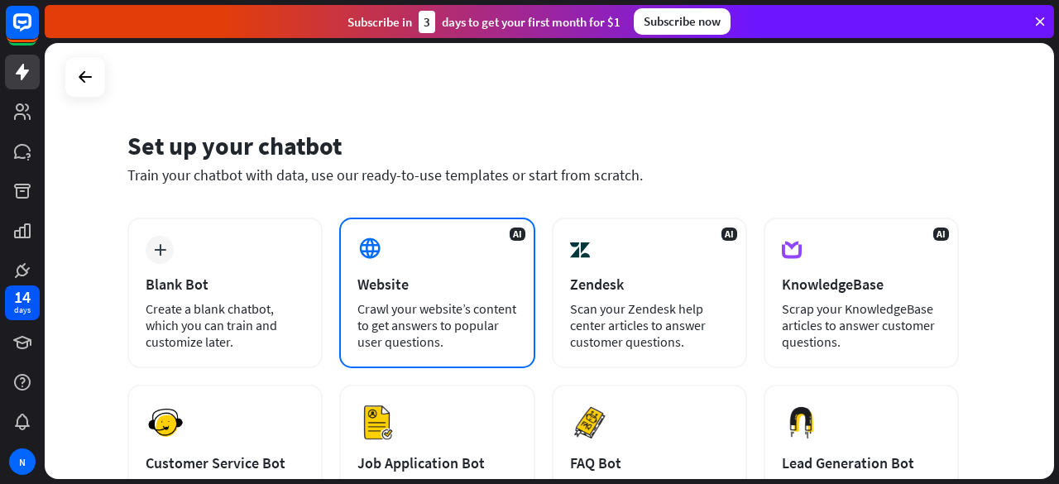
click at [451, 323] on div "Crawl your website’s content to get answers to popular user questions." at bounding box center [436, 325] width 159 height 50
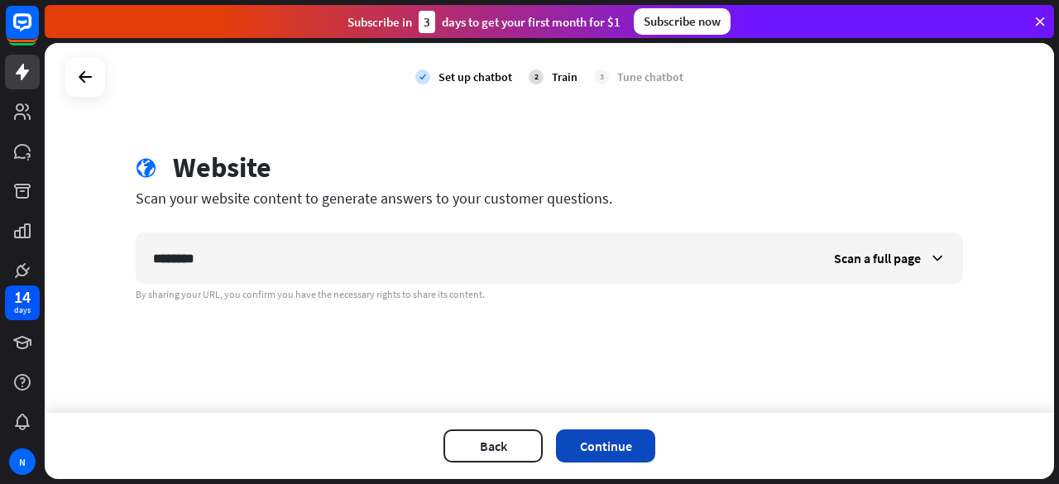
type input "********"
click at [626, 451] on button "Continue" at bounding box center [605, 445] width 99 height 33
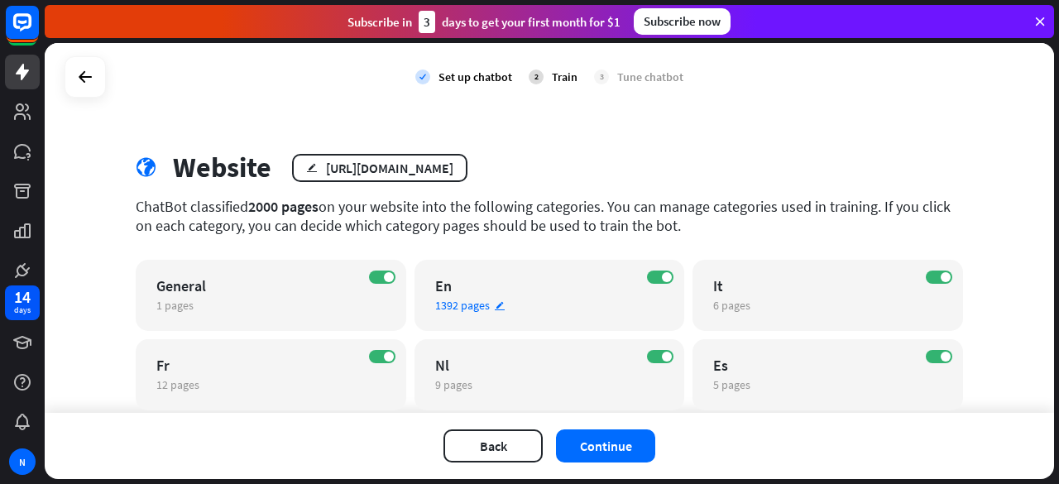
scroll to position [129, 0]
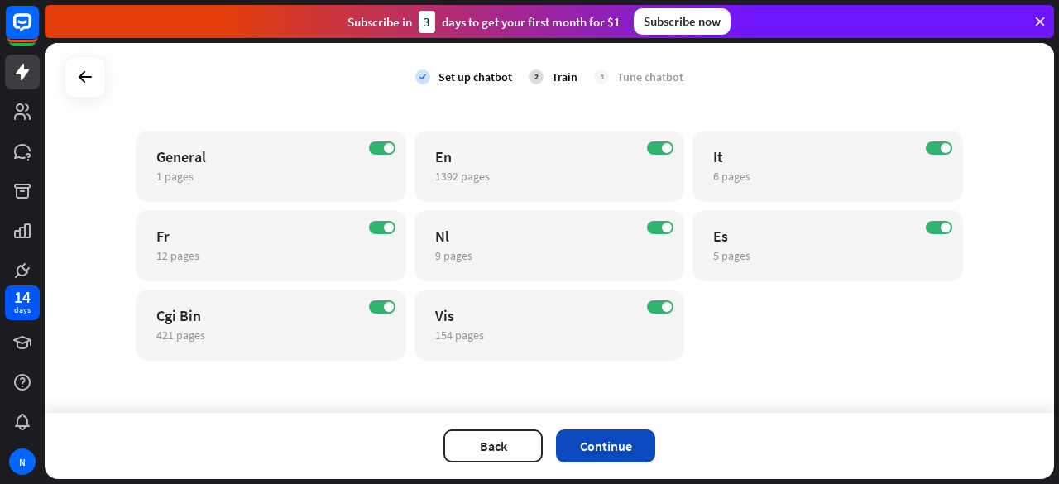
click at [582, 456] on button "Continue" at bounding box center [605, 445] width 99 height 33
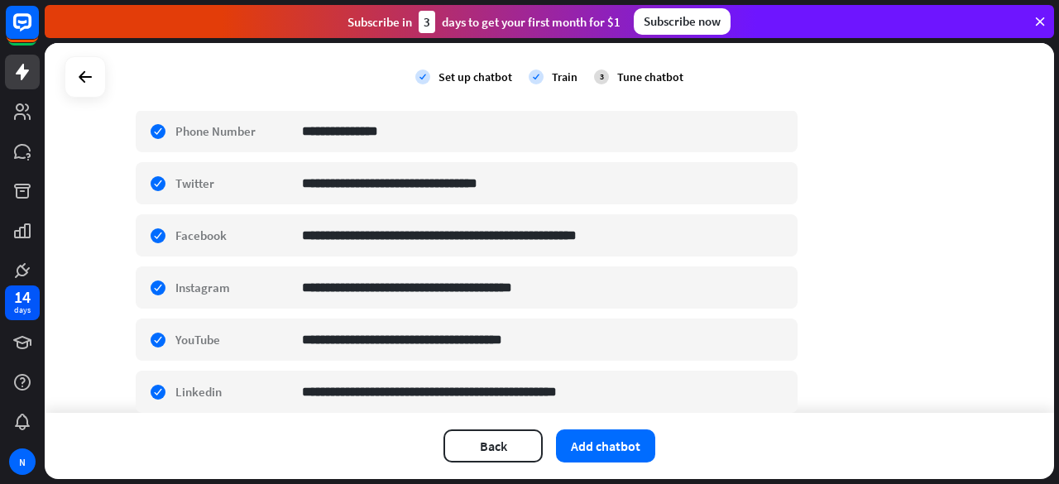
scroll to position [524, 0]
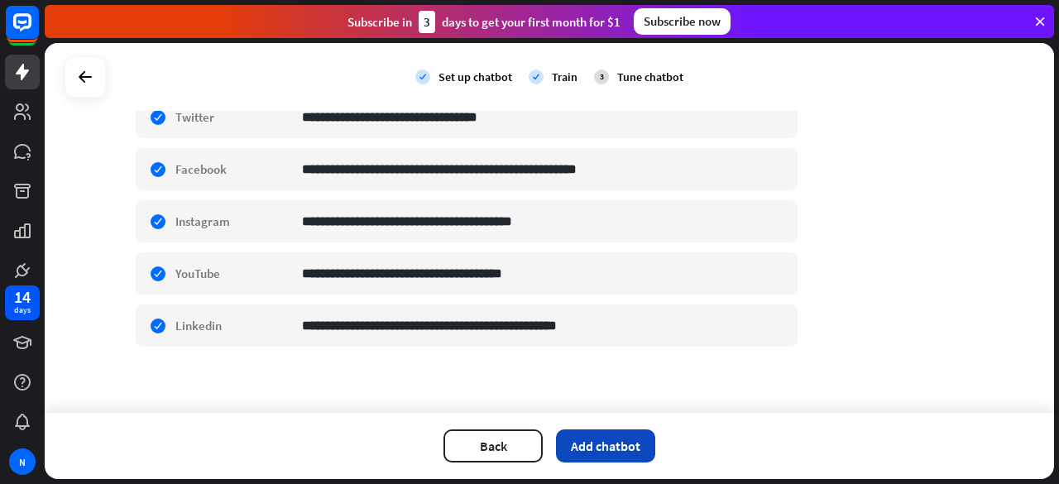
click at [634, 452] on button "Add chatbot" at bounding box center [605, 445] width 99 height 33
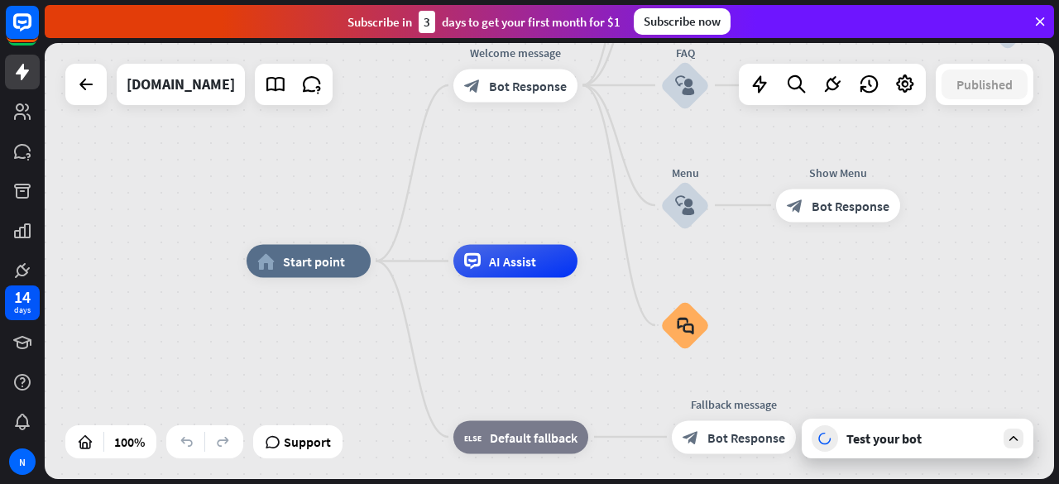
click at [1015, 441] on icon at bounding box center [1013, 438] width 15 height 15
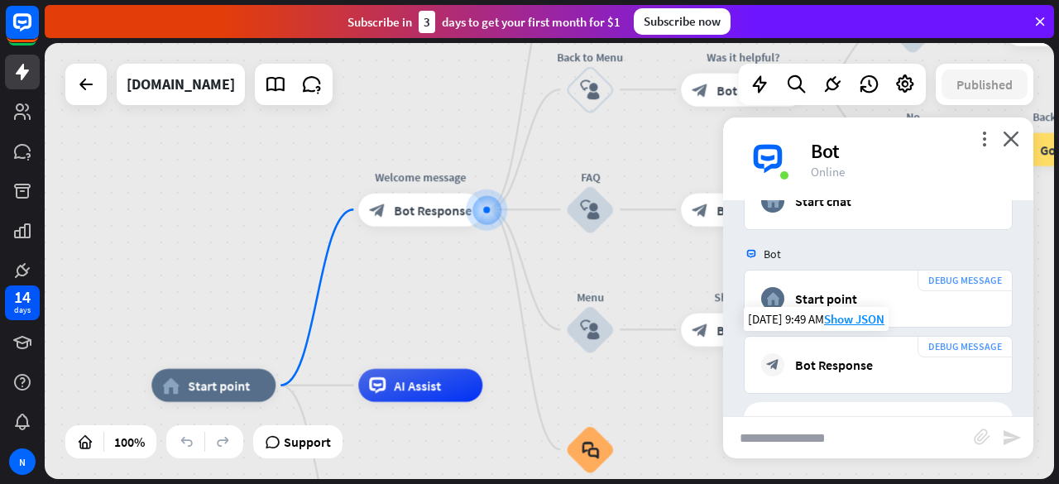
scroll to position [204, 0]
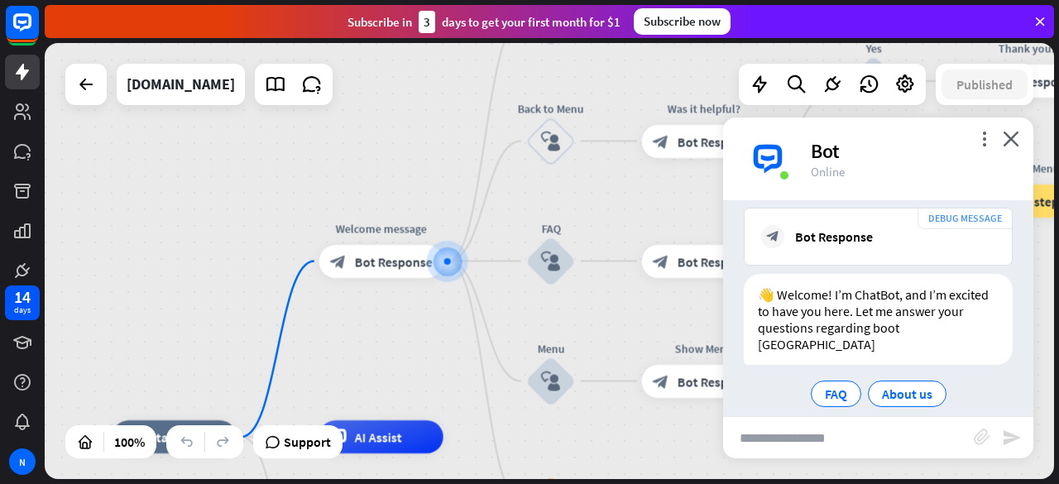
click at [830, 435] on input "text" at bounding box center [848, 437] width 251 height 41
type input "**********"
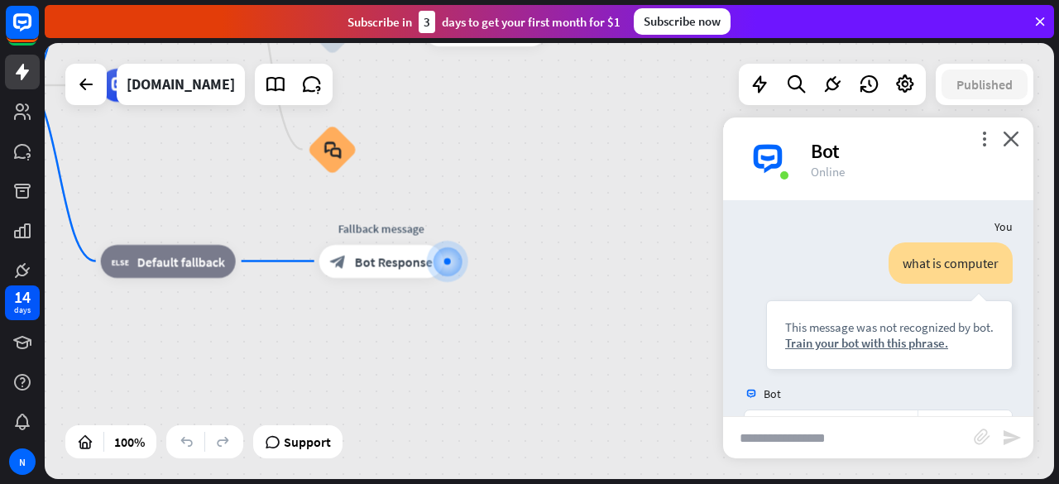
scroll to position [411, 0]
click at [854, 336] on div "Train your bot with this phrase." at bounding box center [889, 344] width 208 height 16
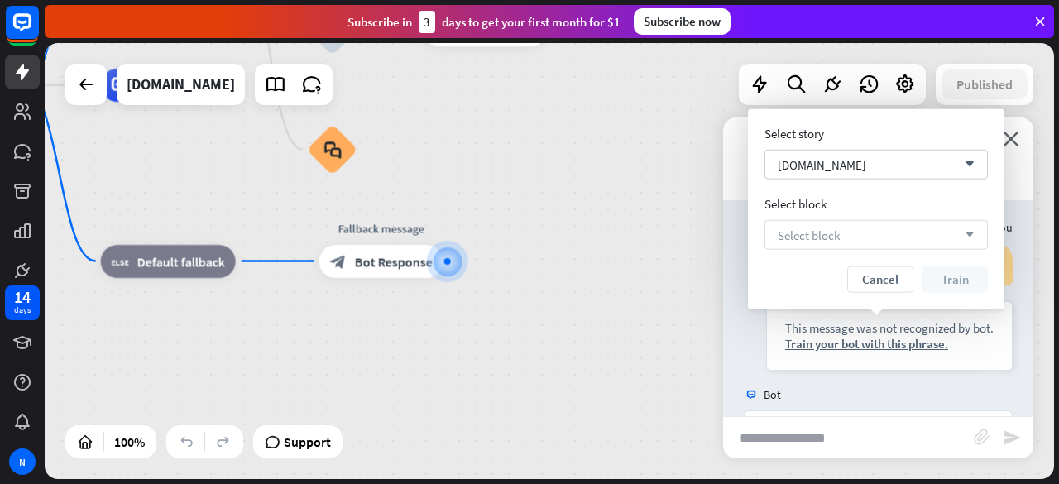
click at [847, 231] on div "Select block arrow_down" at bounding box center [875, 235] width 223 height 30
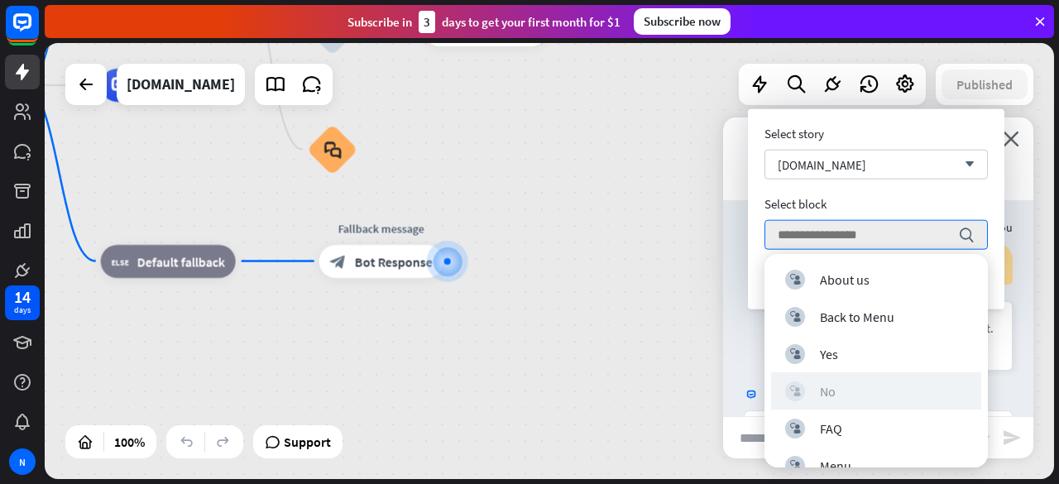
scroll to position [23, 0]
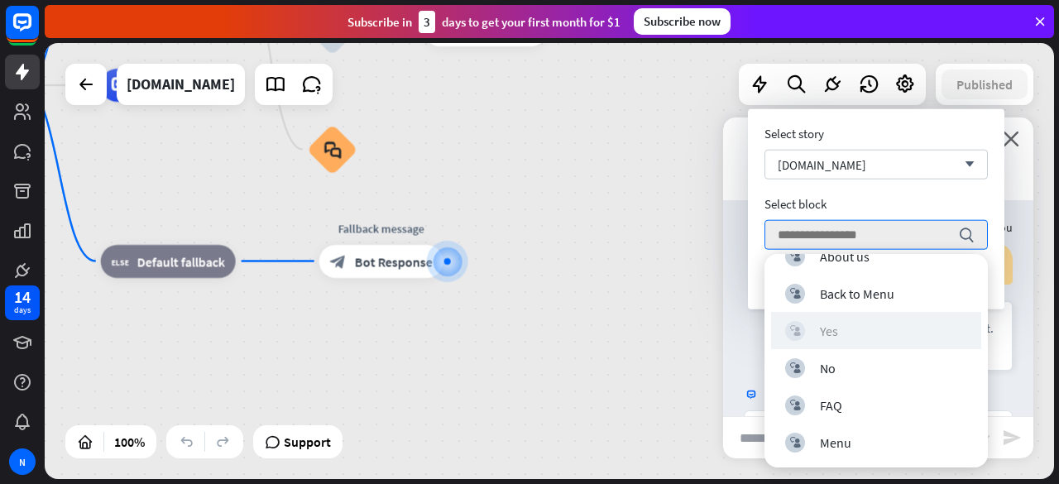
click at [852, 333] on div "block_user_input Yes" at bounding box center [876, 331] width 182 height 20
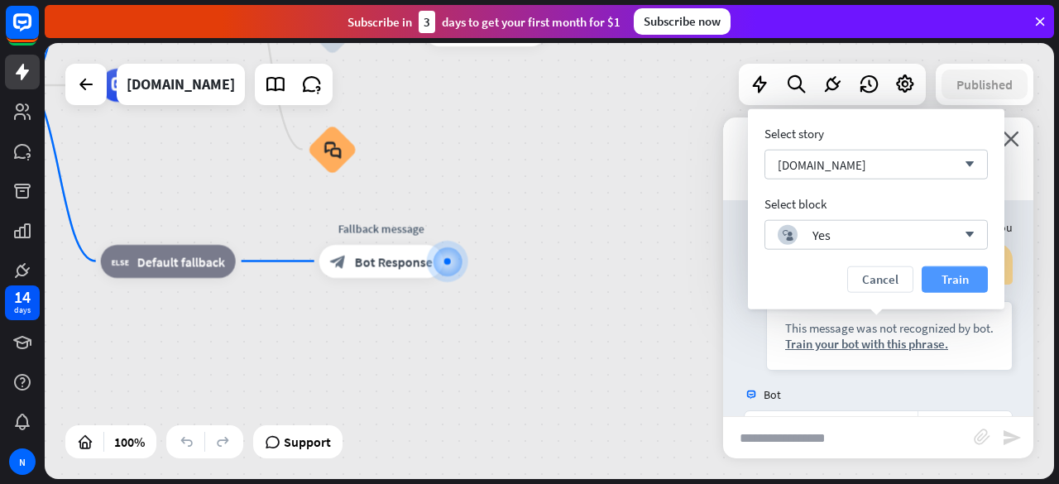
click at [956, 274] on button "Train" at bounding box center [954, 279] width 66 height 26
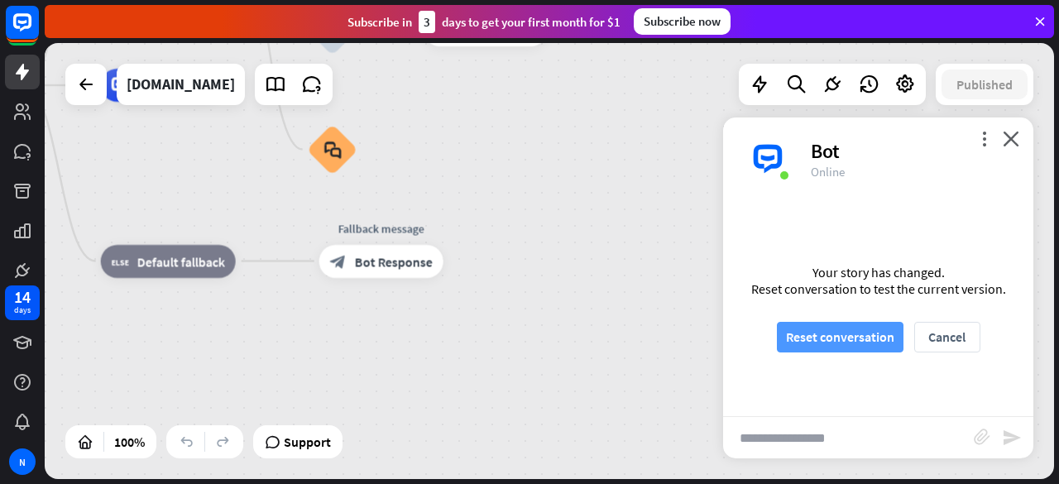
click at [860, 340] on button "Reset conversation" at bounding box center [840, 337] width 127 height 31
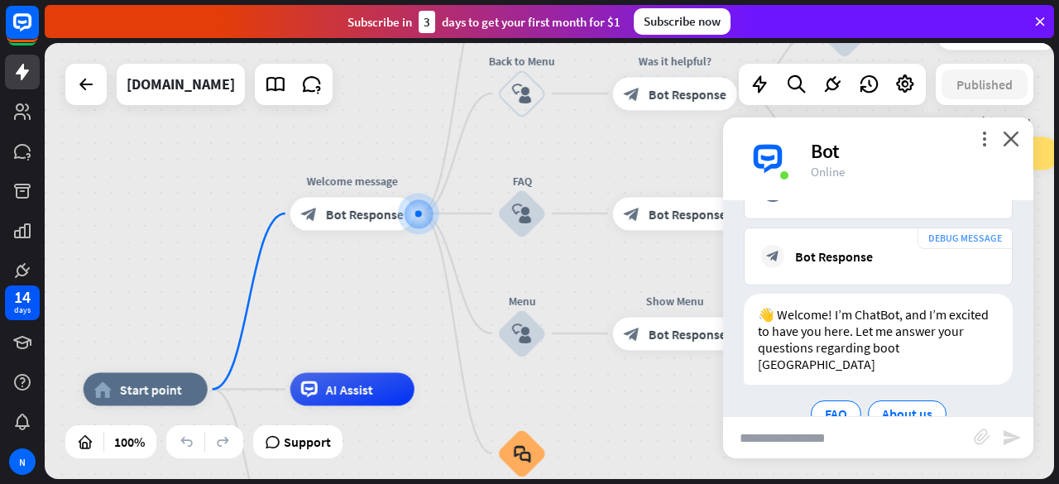
scroll to position [204, 0]
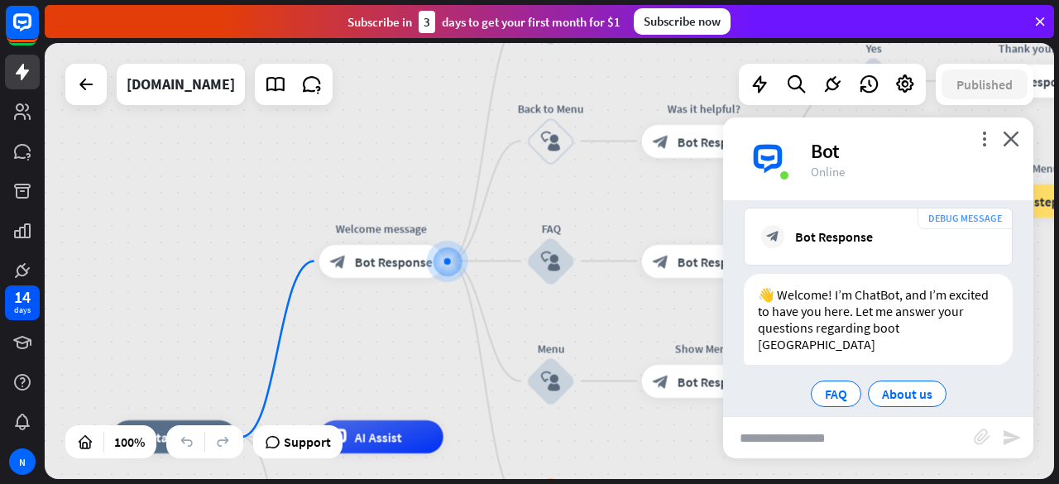
click at [860, 429] on input "text" at bounding box center [848, 437] width 251 height 41
type input "**********"
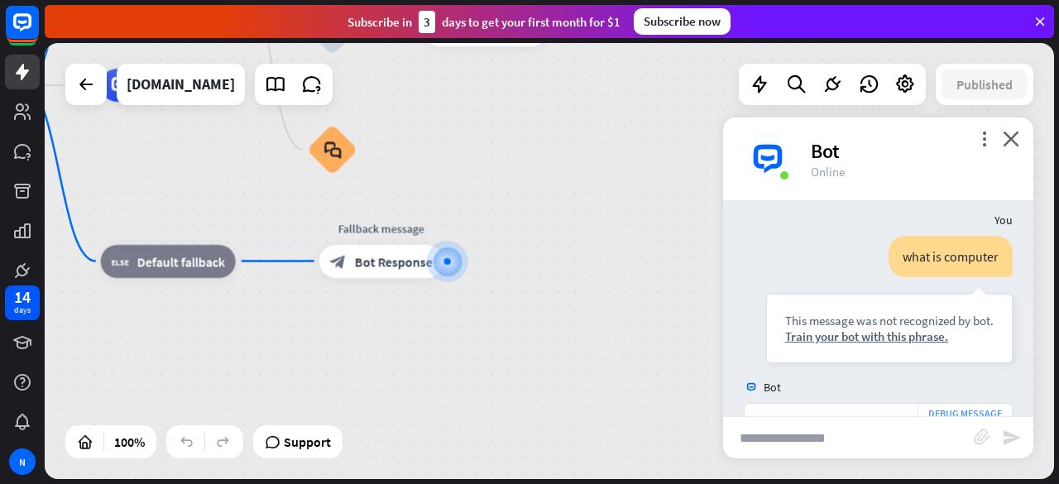
scroll to position [418, 0]
click at [868, 329] on div "Train your bot with this phrase." at bounding box center [889, 337] width 208 height 16
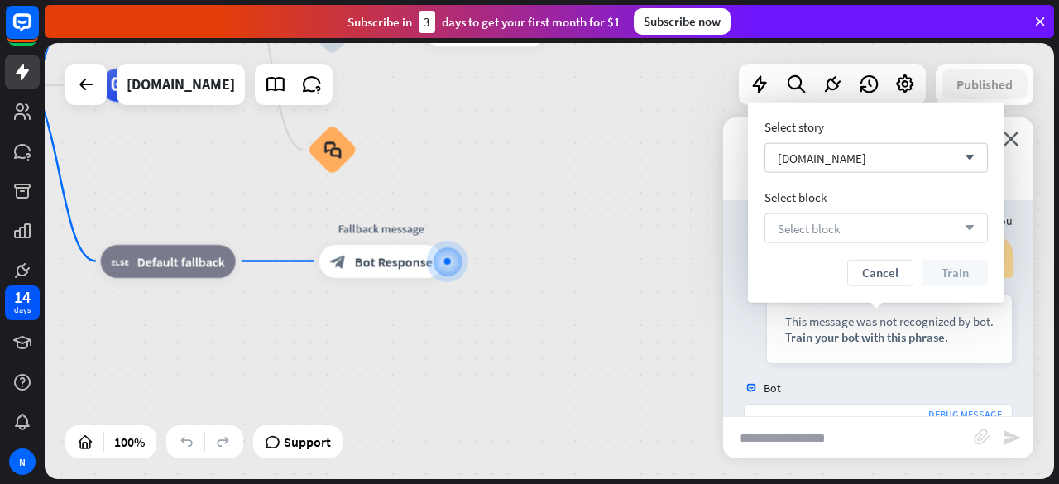
click at [867, 228] on div "Select block arrow_down" at bounding box center [875, 228] width 223 height 30
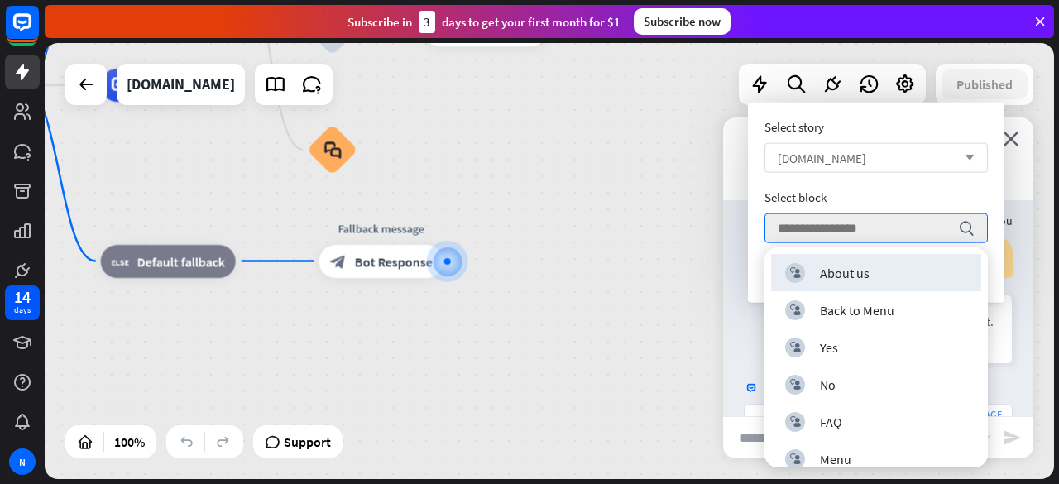
click at [890, 171] on div "[DOMAIN_NAME] arrow_down" at bounding box center [875, 158] width 223 height 30
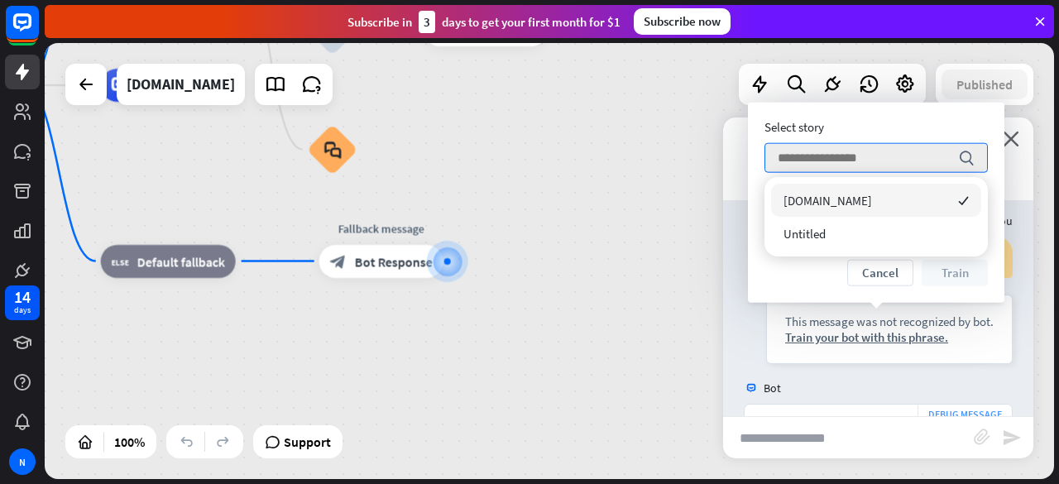
click at [855, 213] on div "[DOMAIN_NAME] checked" at bounding box center [876, 200] width 210 height 33
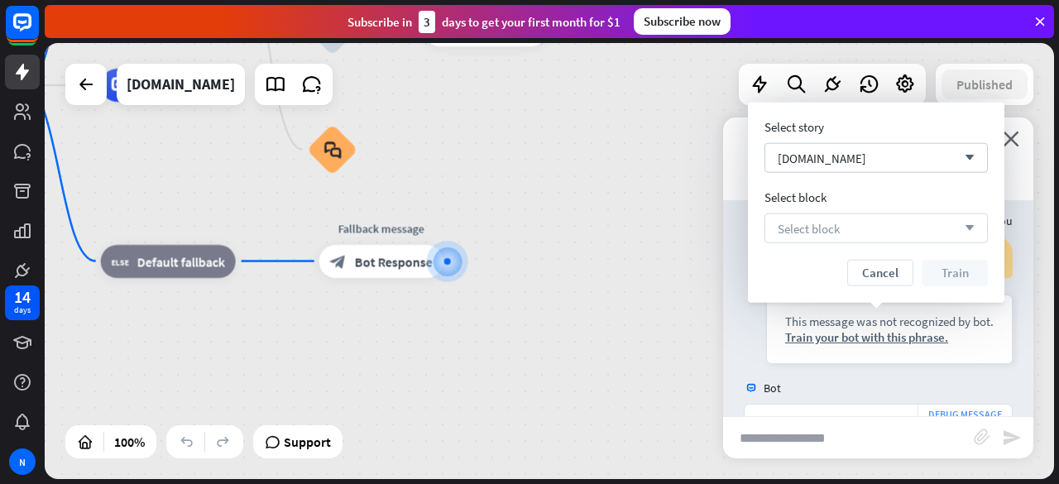
click at [940, 218] on div "Select block arrow_down" at bounding box center [875, 228] width 223 height 30
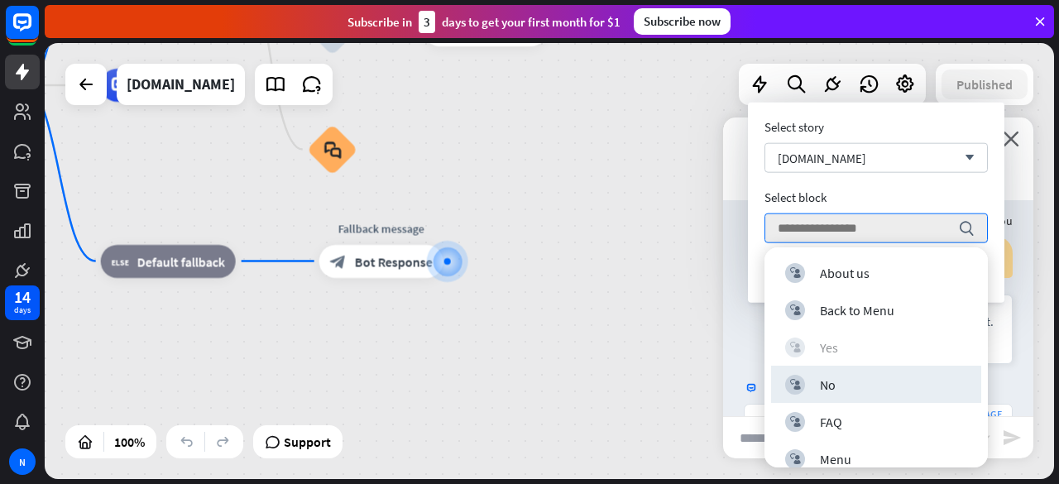
scroll to position [17, 0]
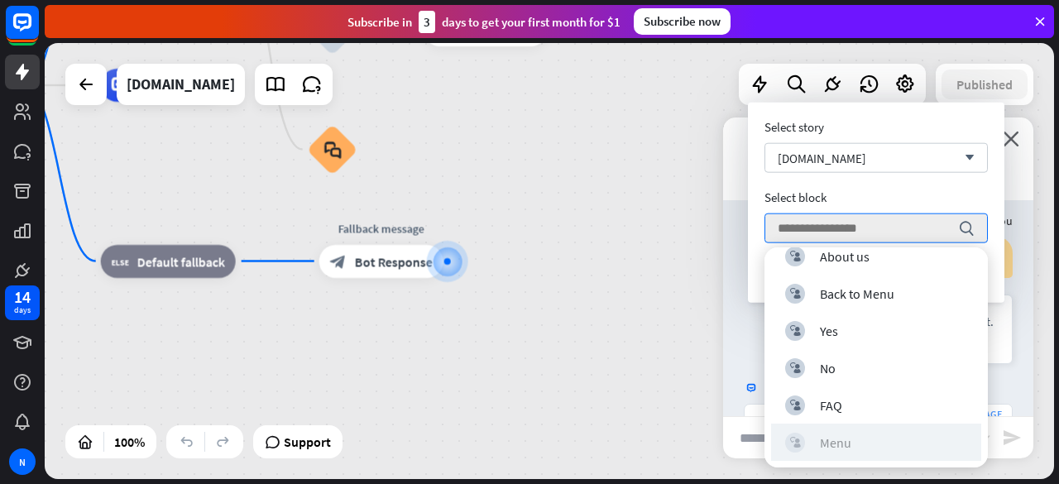
click at [845, 441] on div "Menu" at bounding box center [835, 442] width 31 height 17
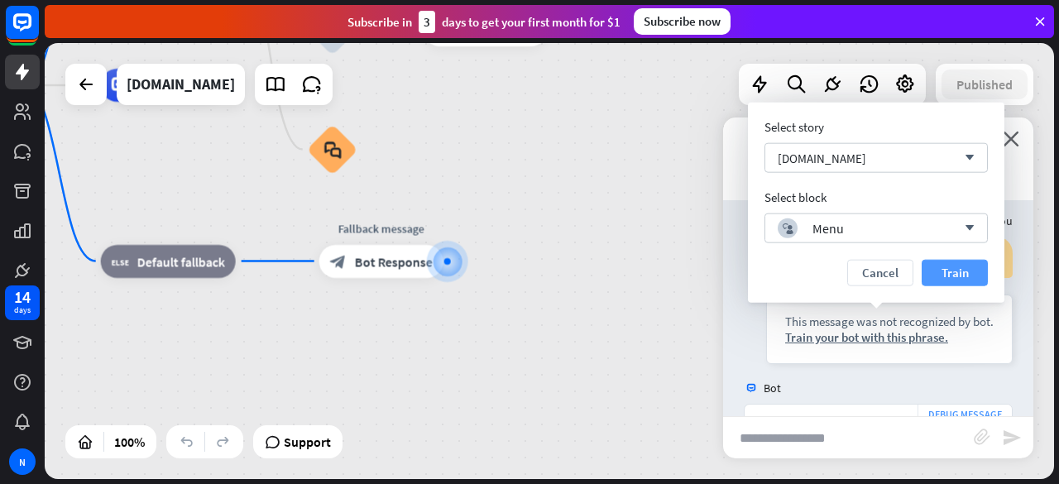
click at [950, 267] on button "Train" at bounding box center [954, 273] width 66 height 26
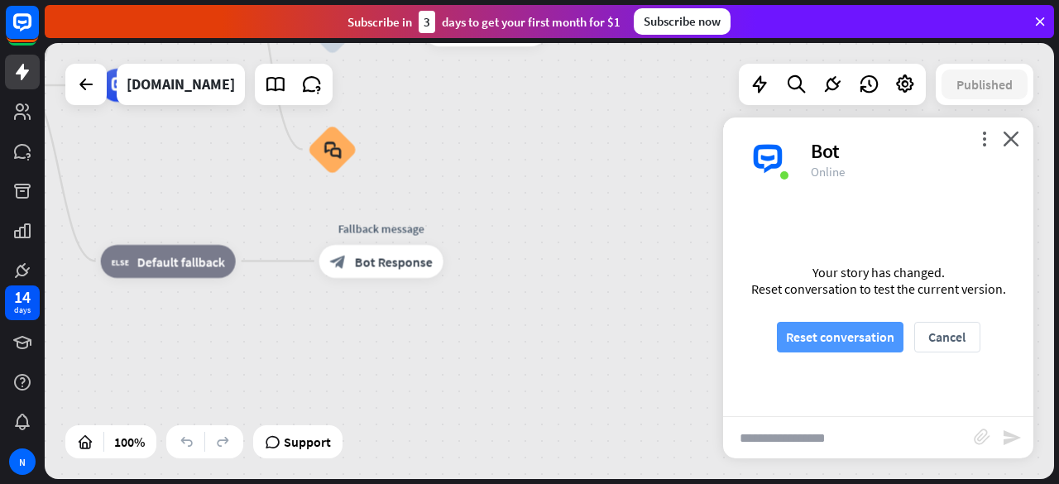
click at [884, 328] on button "Reset conversation" at bounding box center [840, 337] width 127 height 31
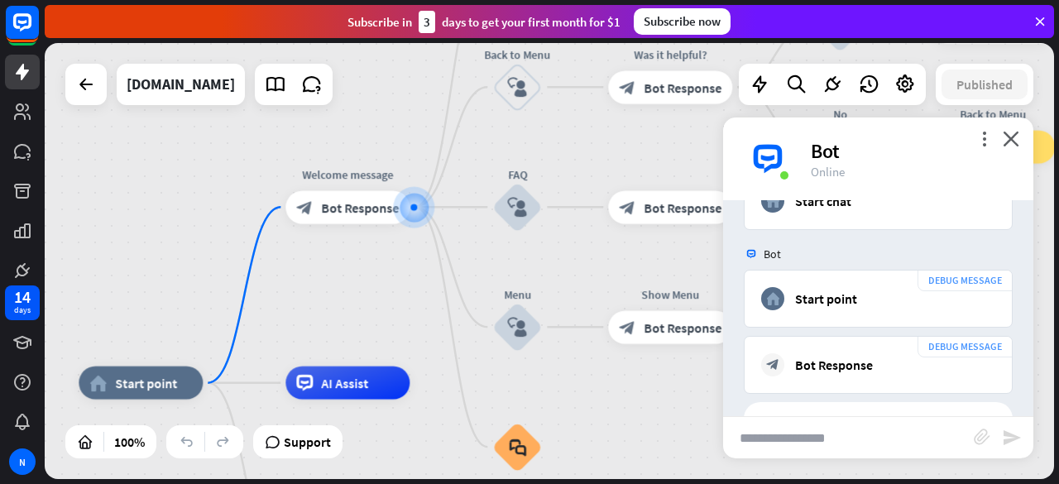
scroll to position [204, 0]
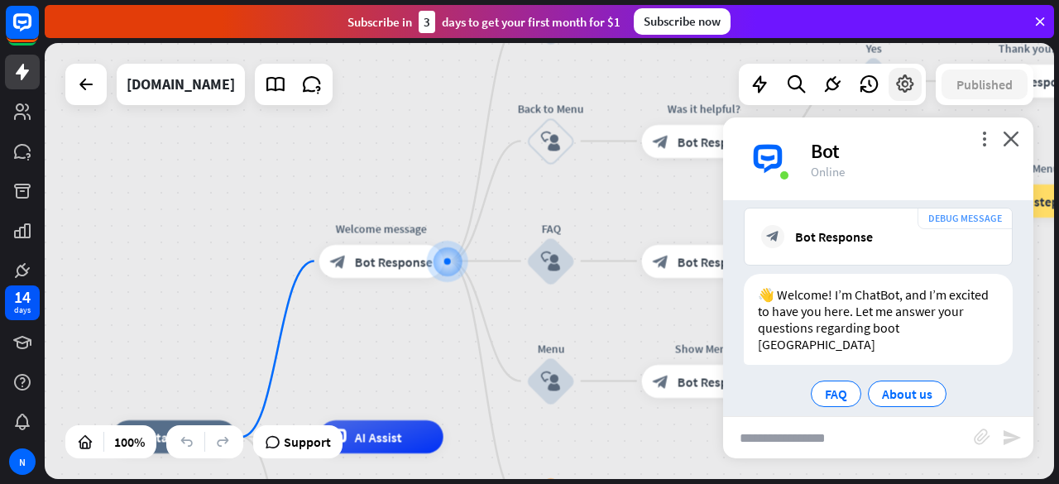
click at [900, 84] on icon at bounding box center [905, 85] width 22 height 22
